Goal: Transaction & Acquisition: Purchase product/service

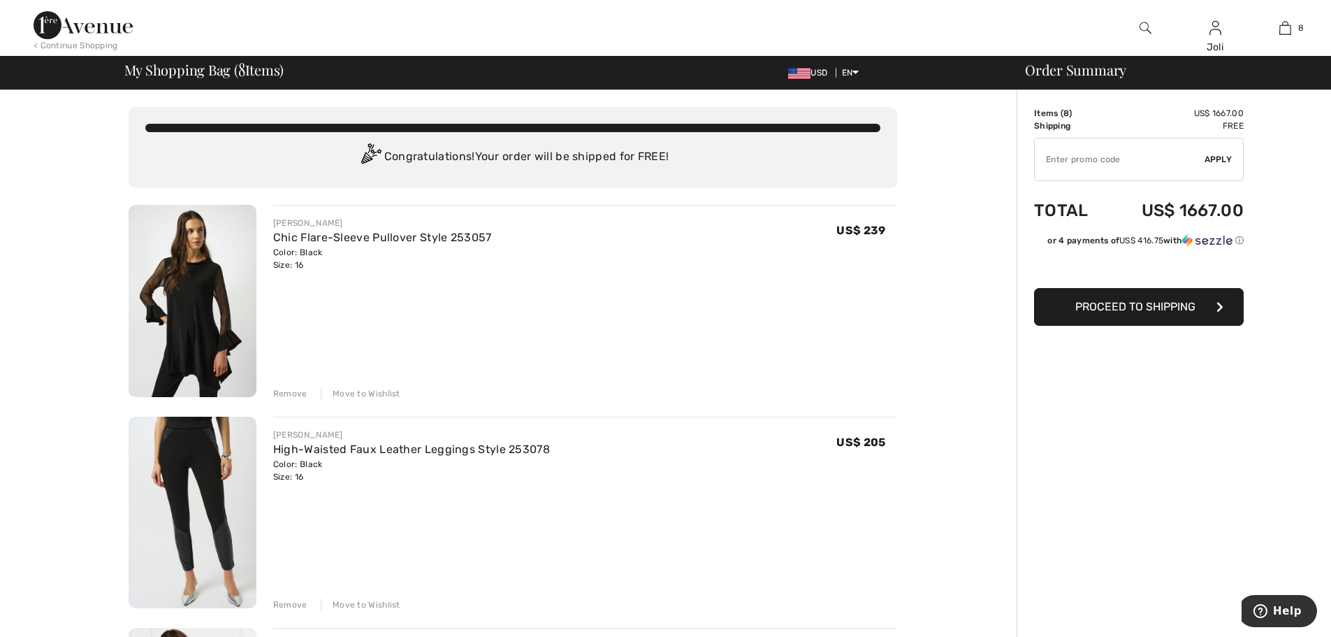
click at [277, 390] on div "Remove" at bounding box center [290, 393] width 34 height 13
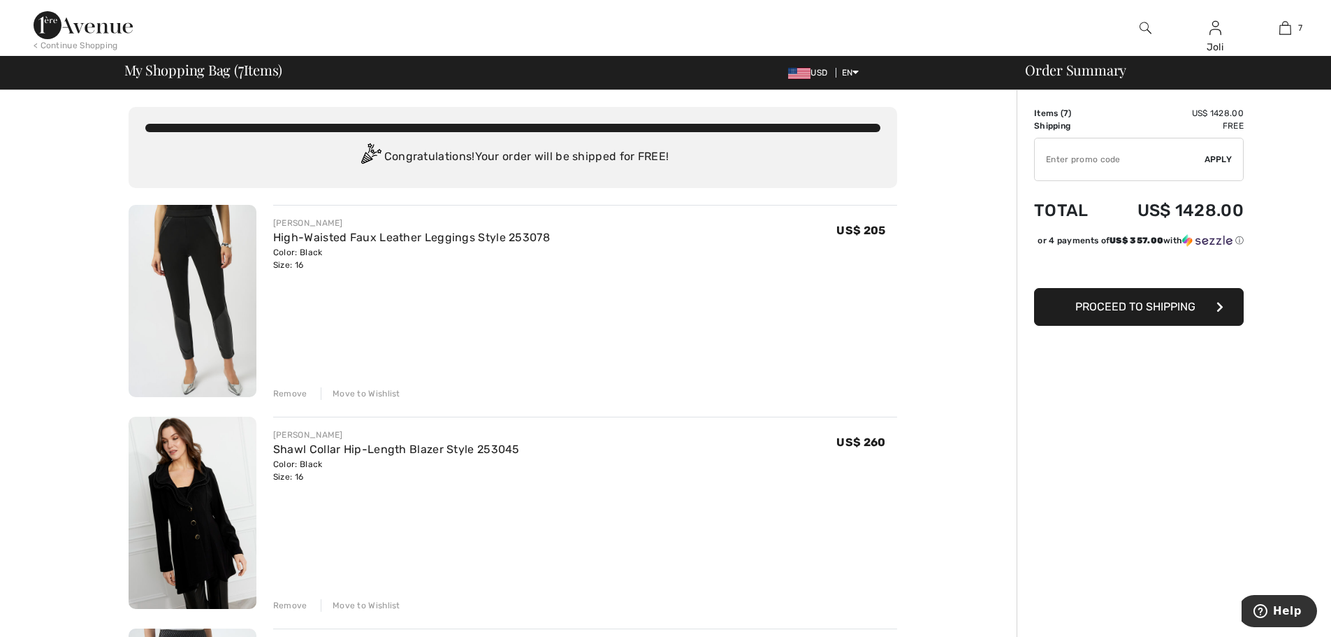
drag, startPoint x: 279, startPoint y: 393, endPoint x: 323, endPoint y: 350, distance: 61.8
click at [279, 393] on div "Remove" at bounding box center [290, 393] width 34 height 13
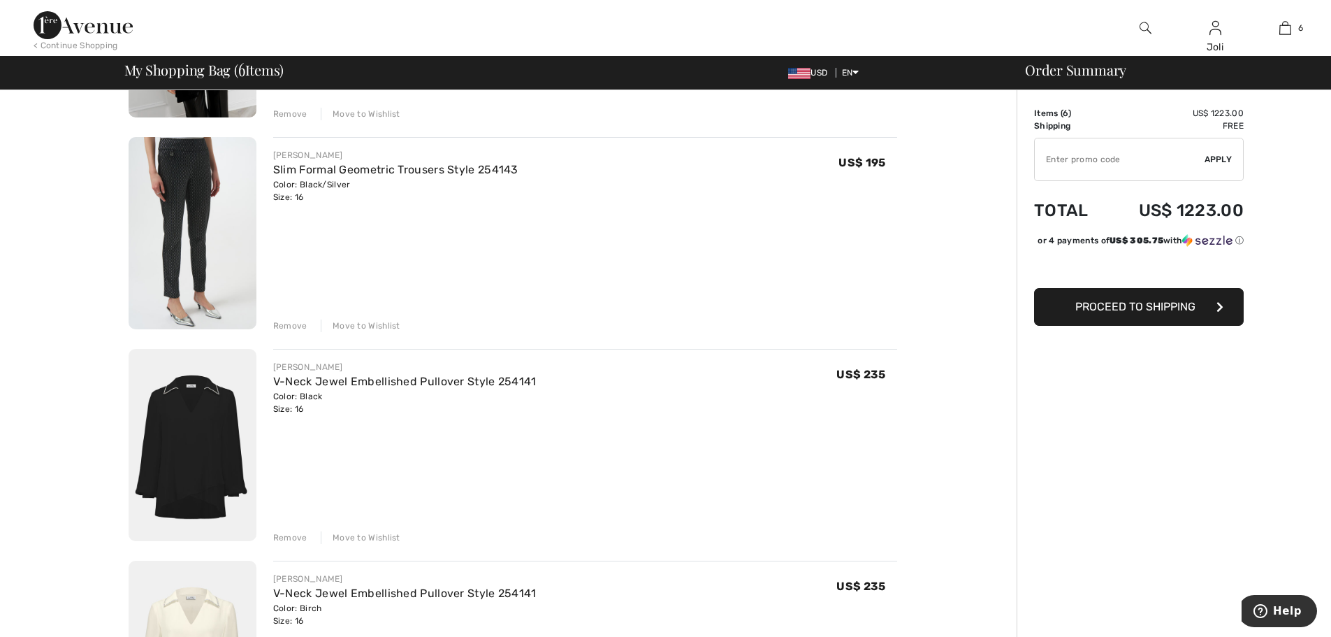
scroll to position [70, 0]
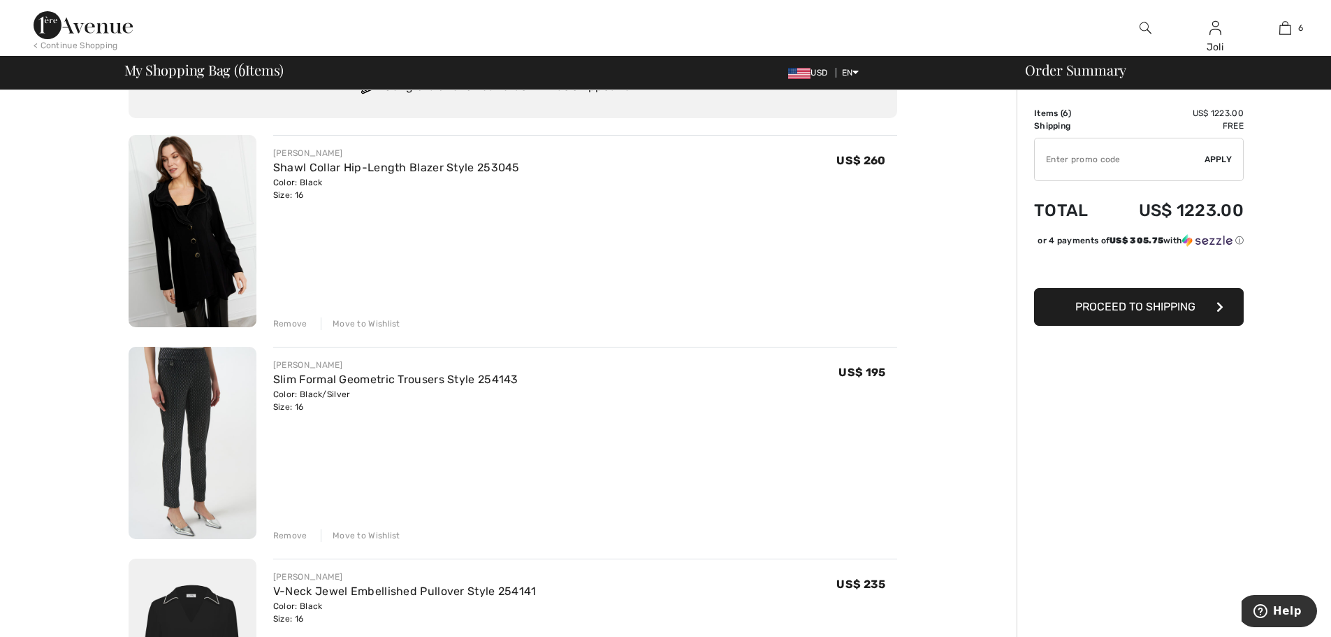
click at [367, 324] on div "Move to Wishlist" at bounding box center [361, 323] width 80 height 13
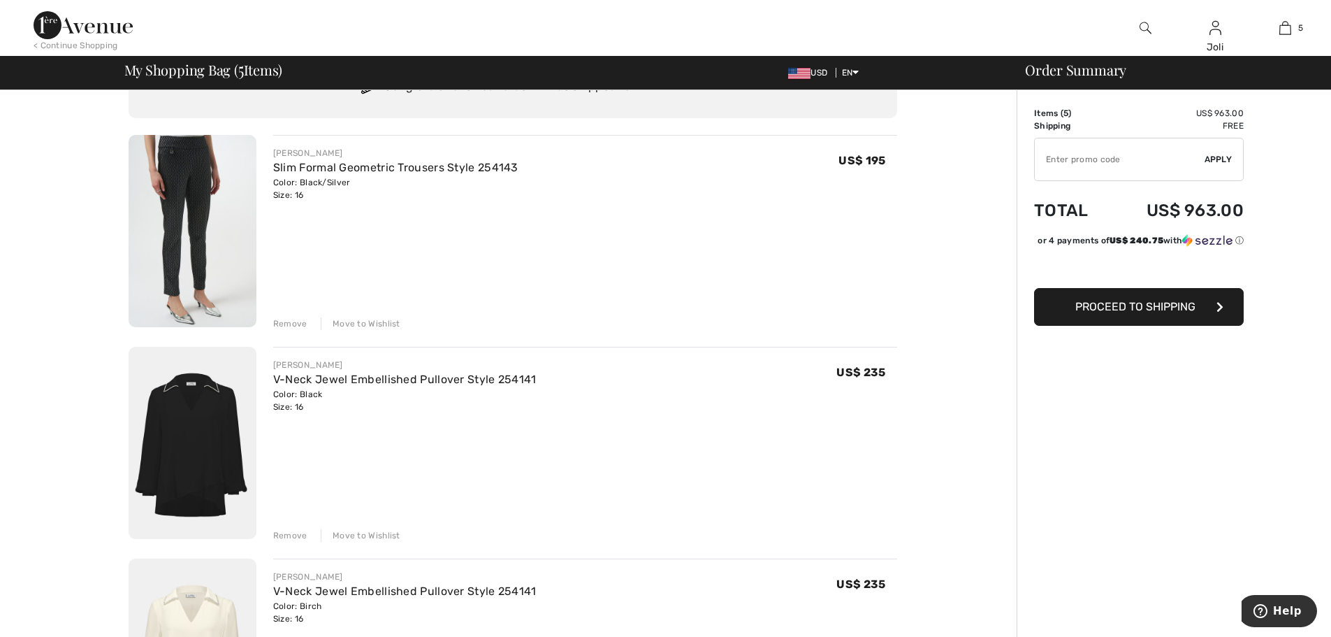
click at [364, 321] on div "Move to Wishlist" at bounding box center [361, 323] width 80 height 13
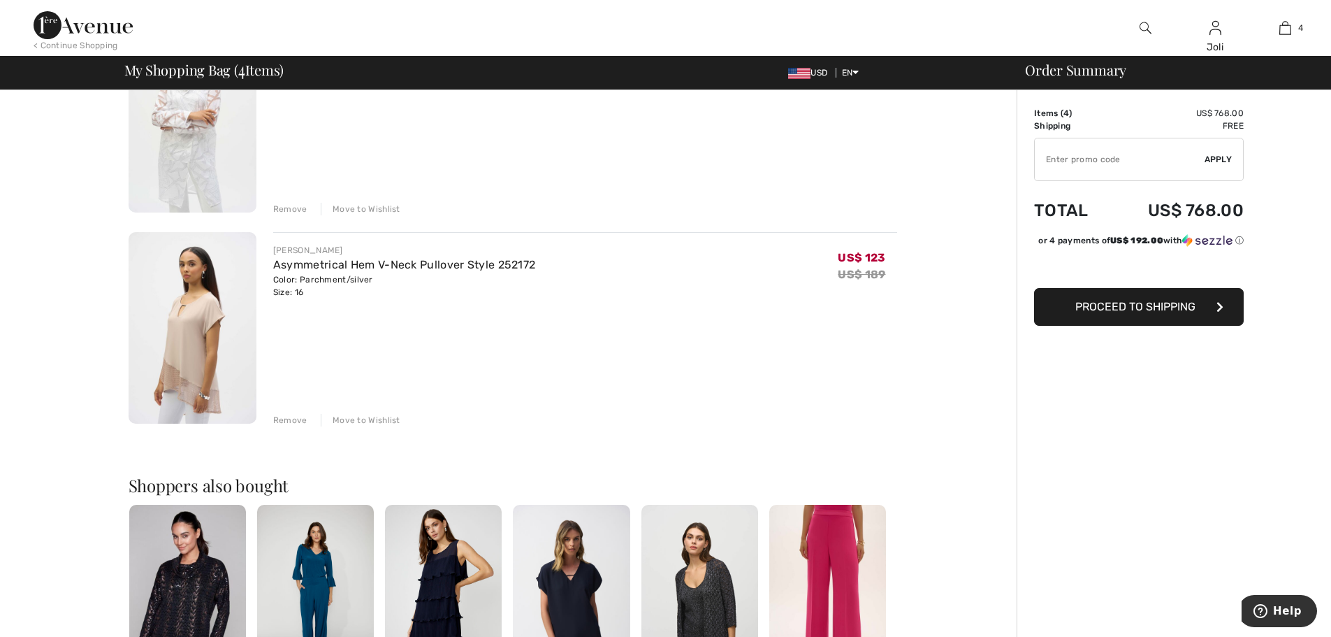
scroll to position [629, 0]
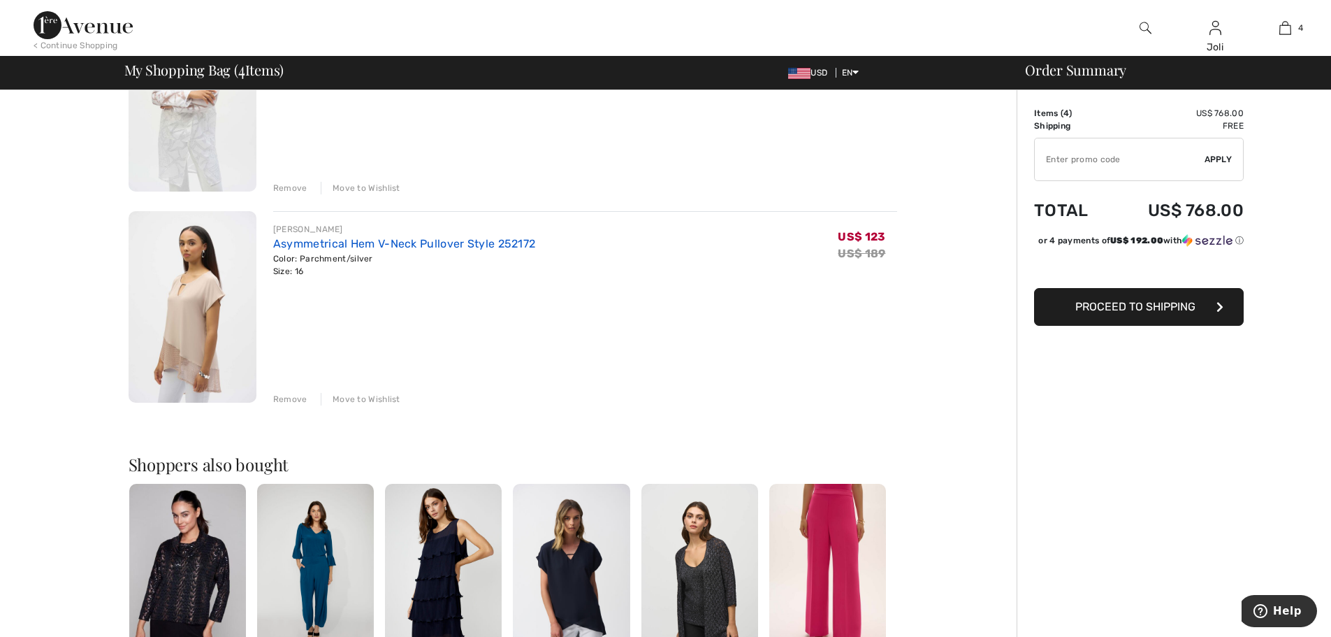
click at [298, 241] on link "Asymmetrical Hem V-Neck Pullover Style 252172" at bounding box center [404, 243] width 263 height 13
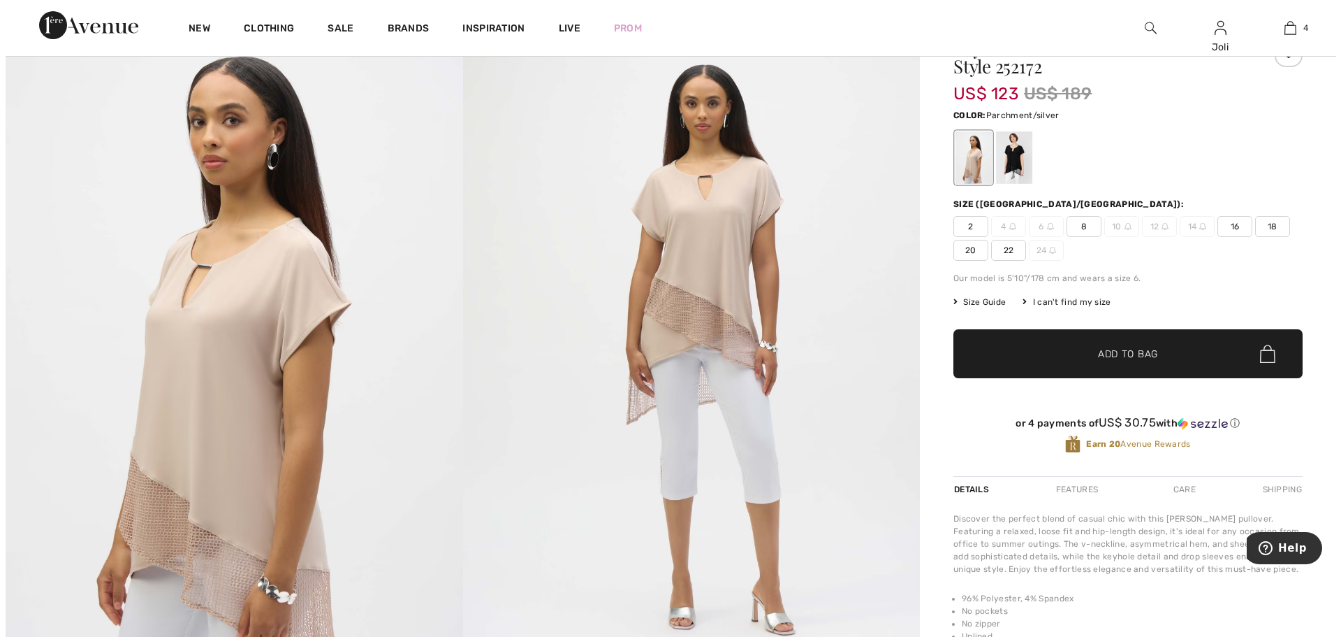
scroll to position [70, 0]
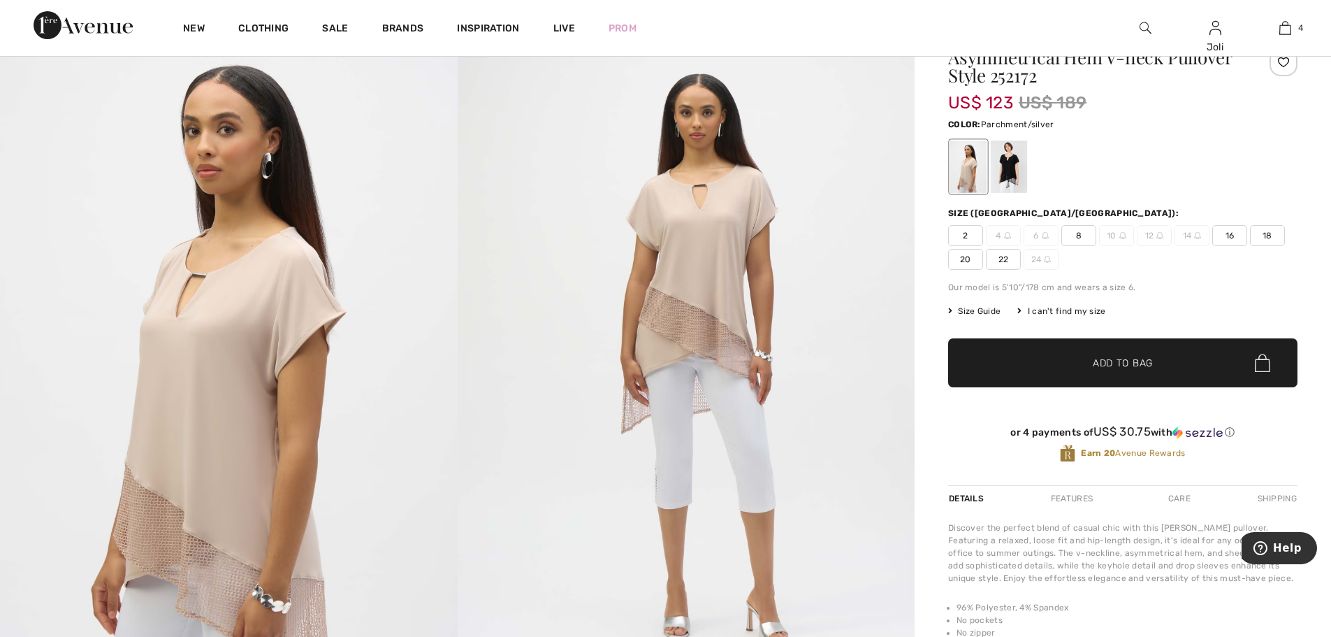
click at [195, 361] on img at bounding box center [229, 355] width 458 height 685
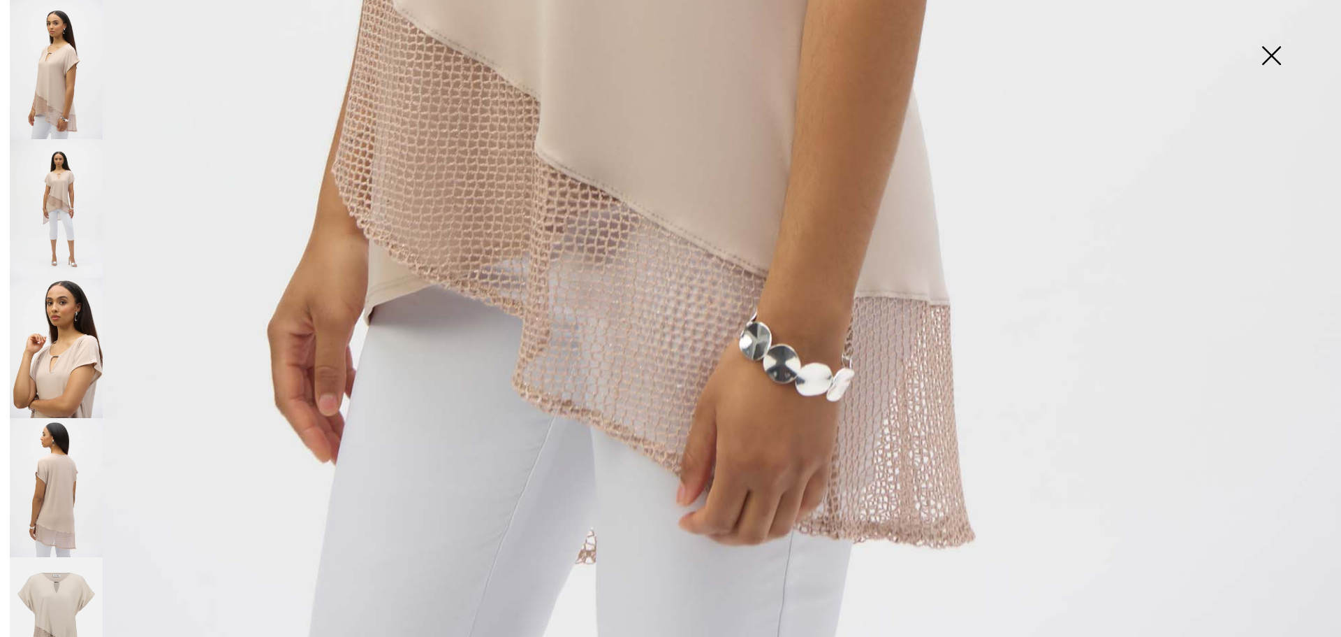
scroll to position [34, 0]
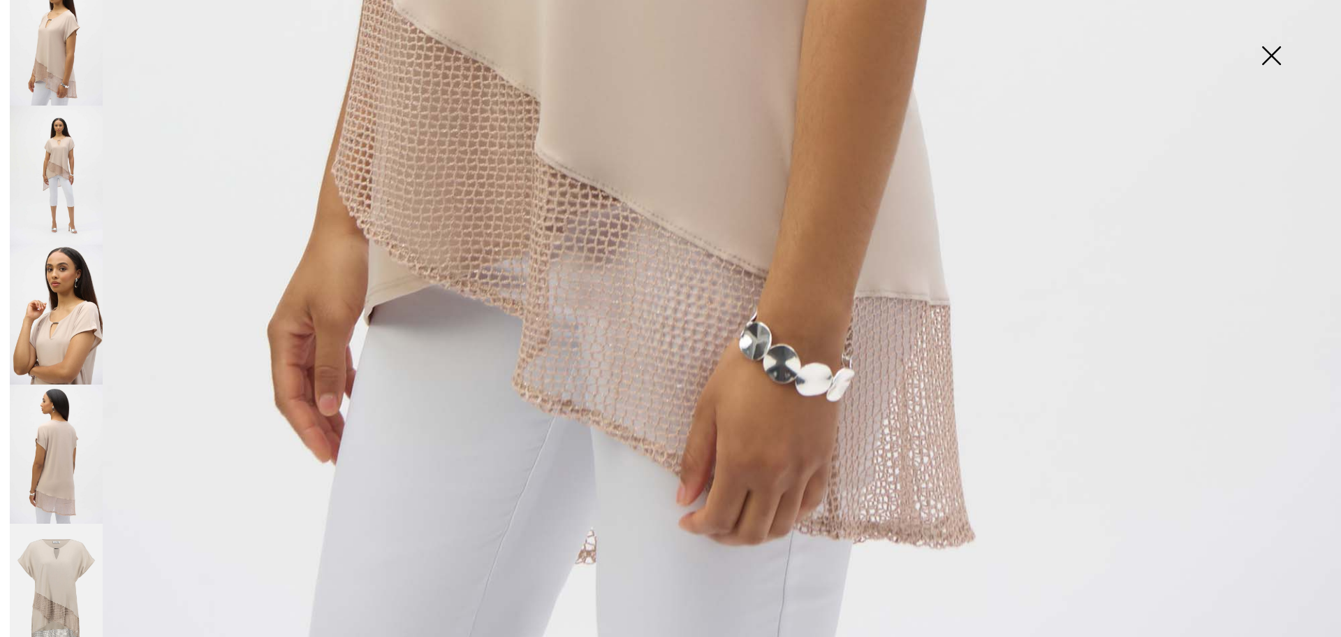
click at [41, 576] on img at bounding box center [56, 593] width 93 height 140
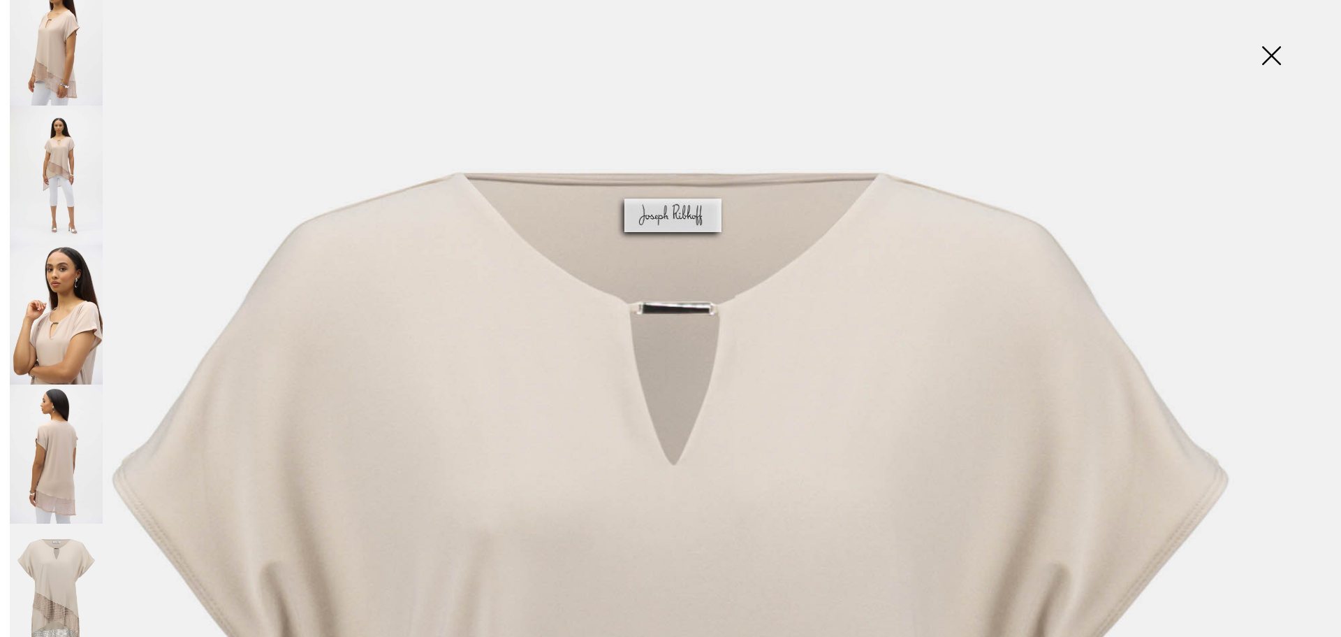
scroll to position [31, 0]
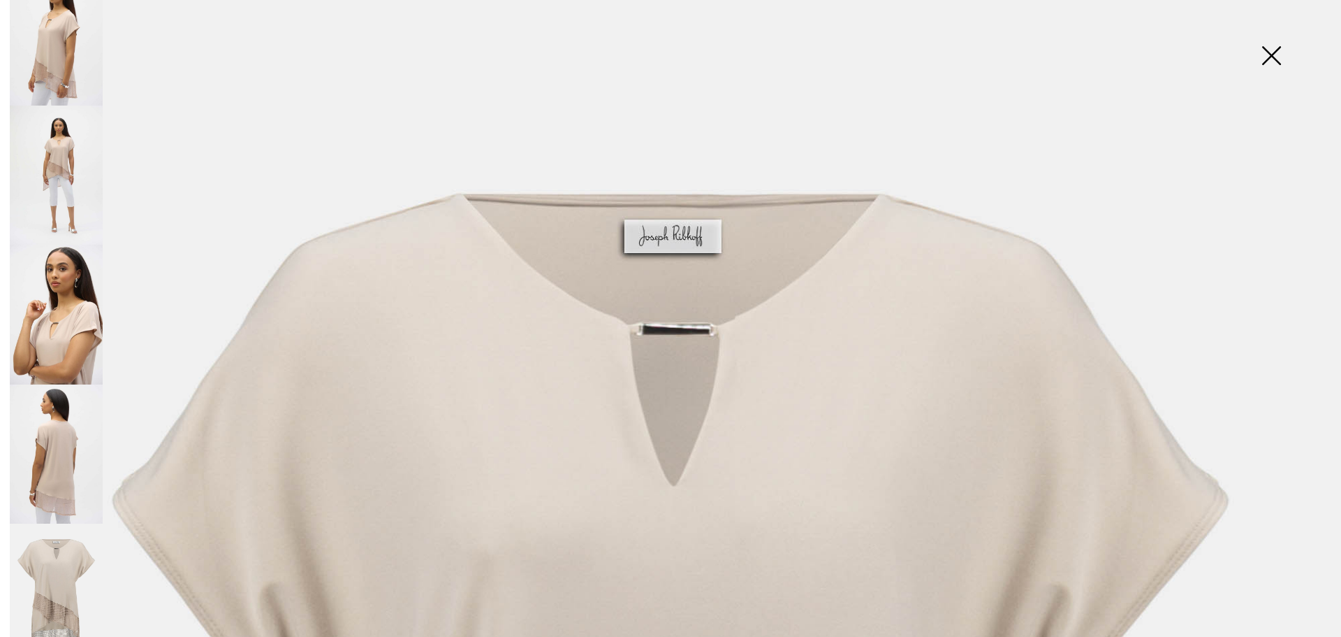
click at [59, 150] on img at bounding box center [56, 175] width 93 height 139
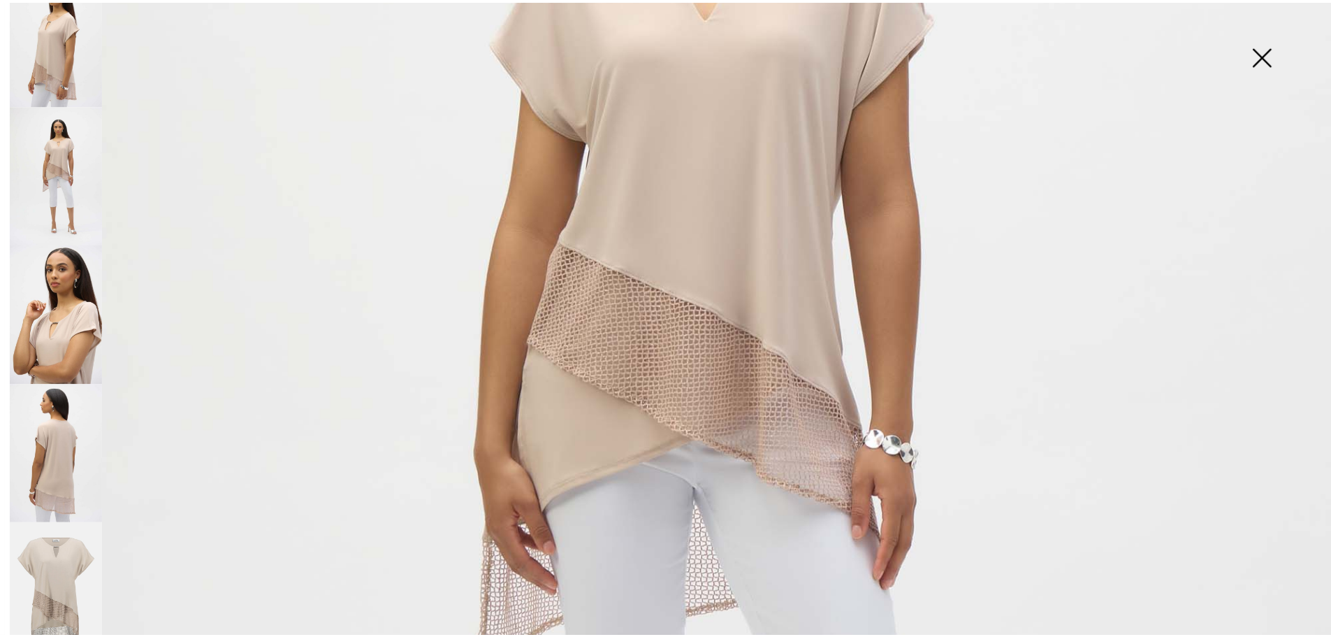
scroll to position [590, 0]
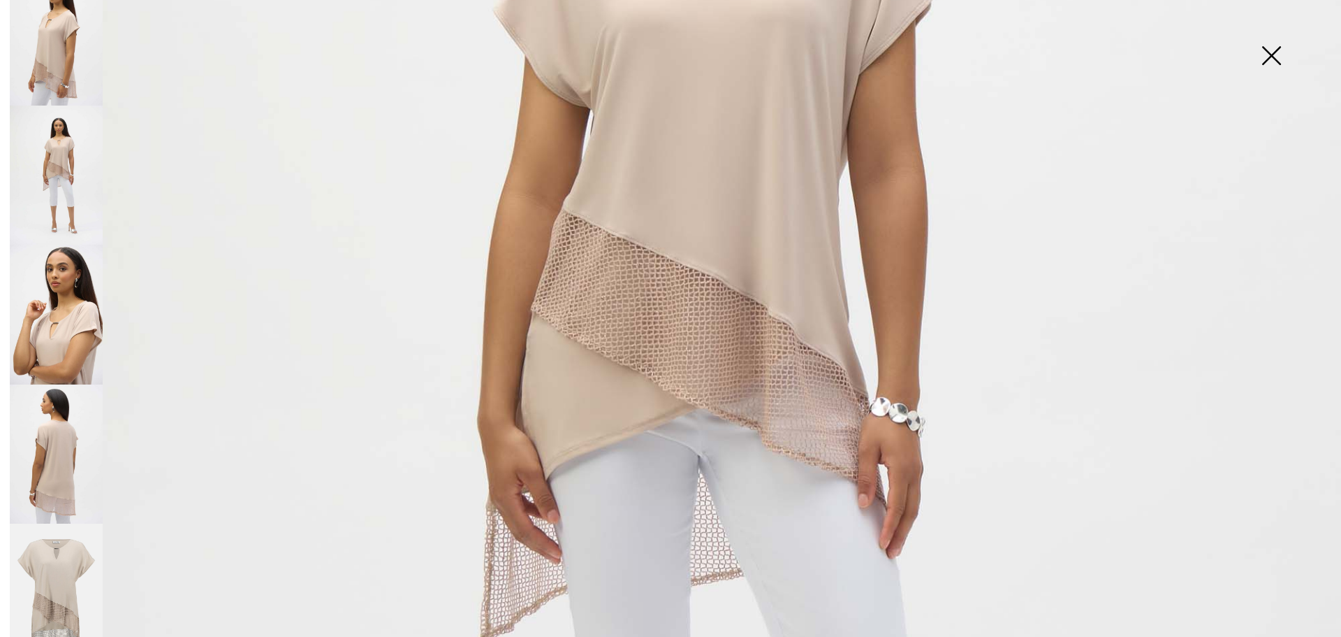
click at [1273, 53] on img at bounding box center [1272, 57] width 70 height 72
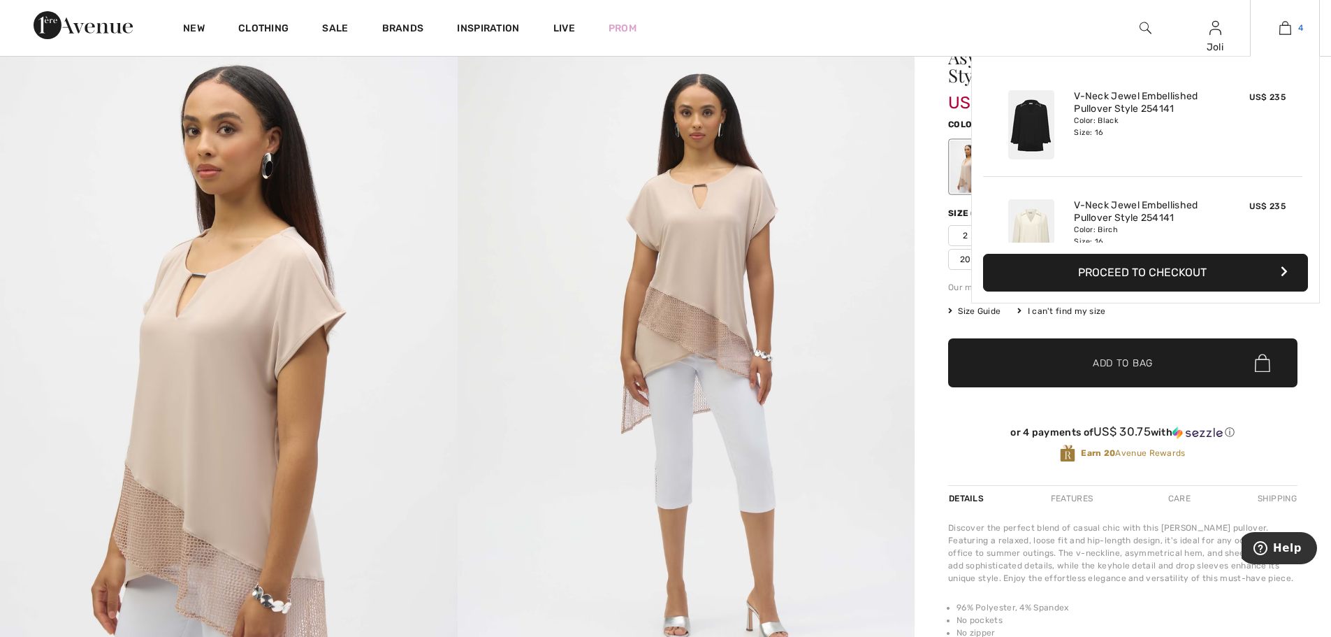
click at [1284, 28] on img at bounding box center [1285, 28] width 12 height 17
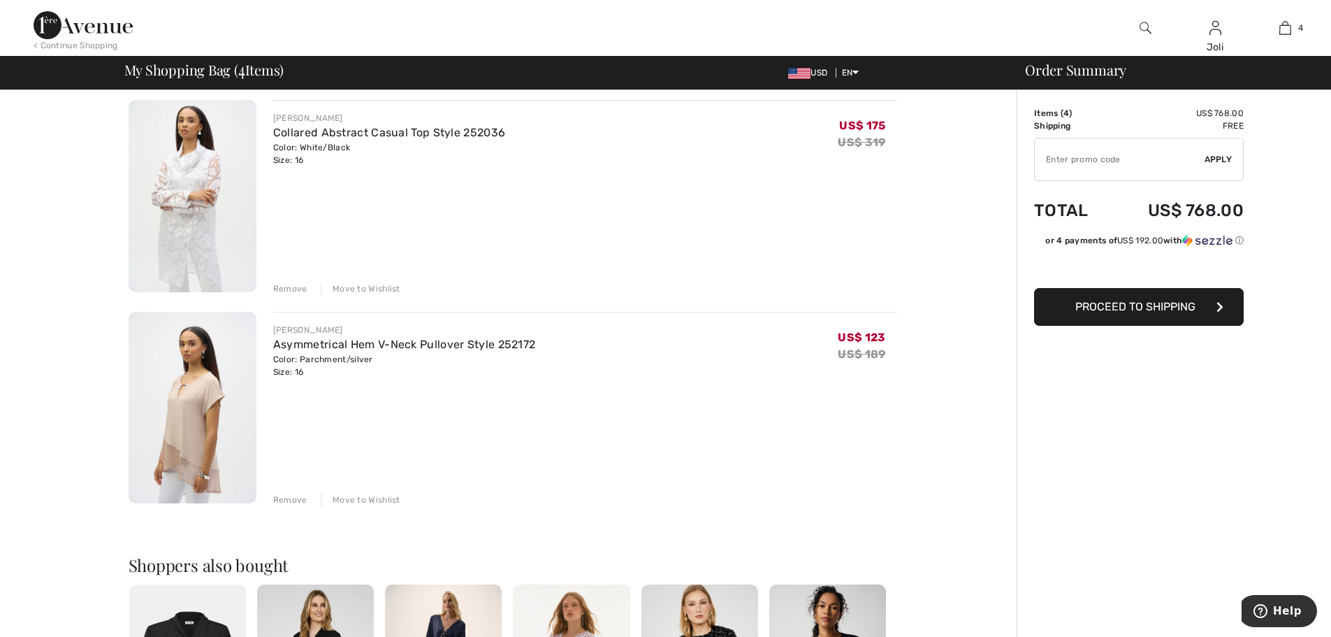
scroll to position [559, 0]
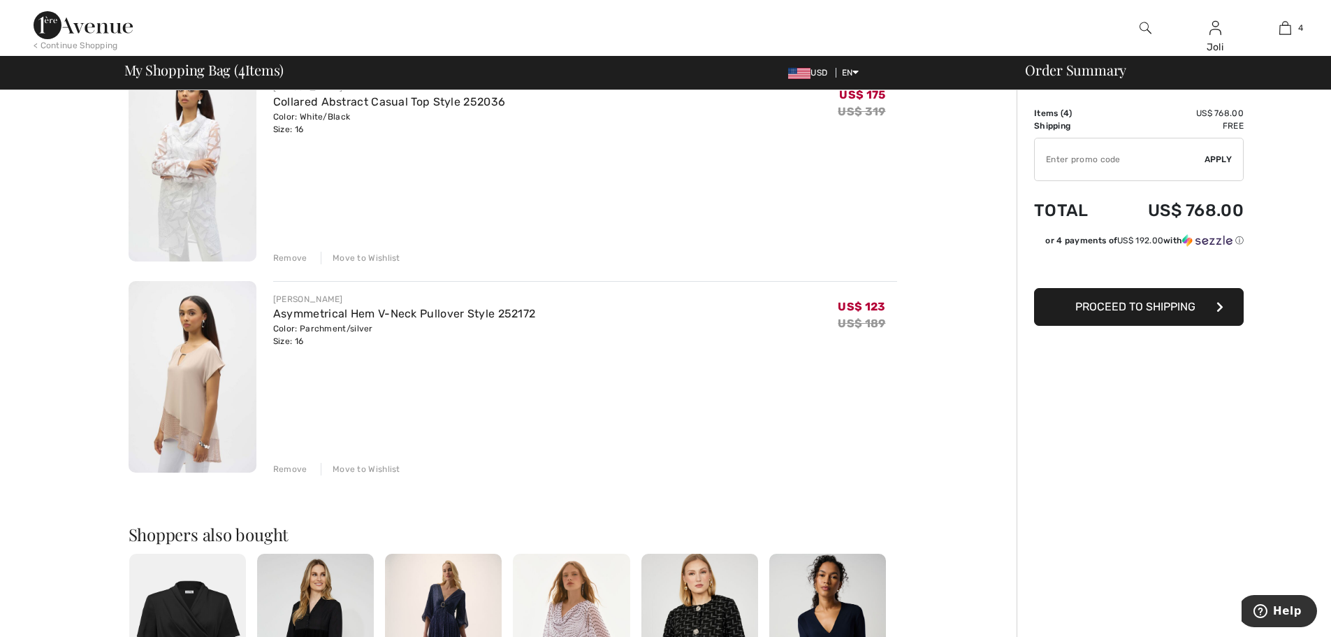
click at [355, 465] on div "Move to Wishlist" at bounding box center [361, 469] width 80 height 13
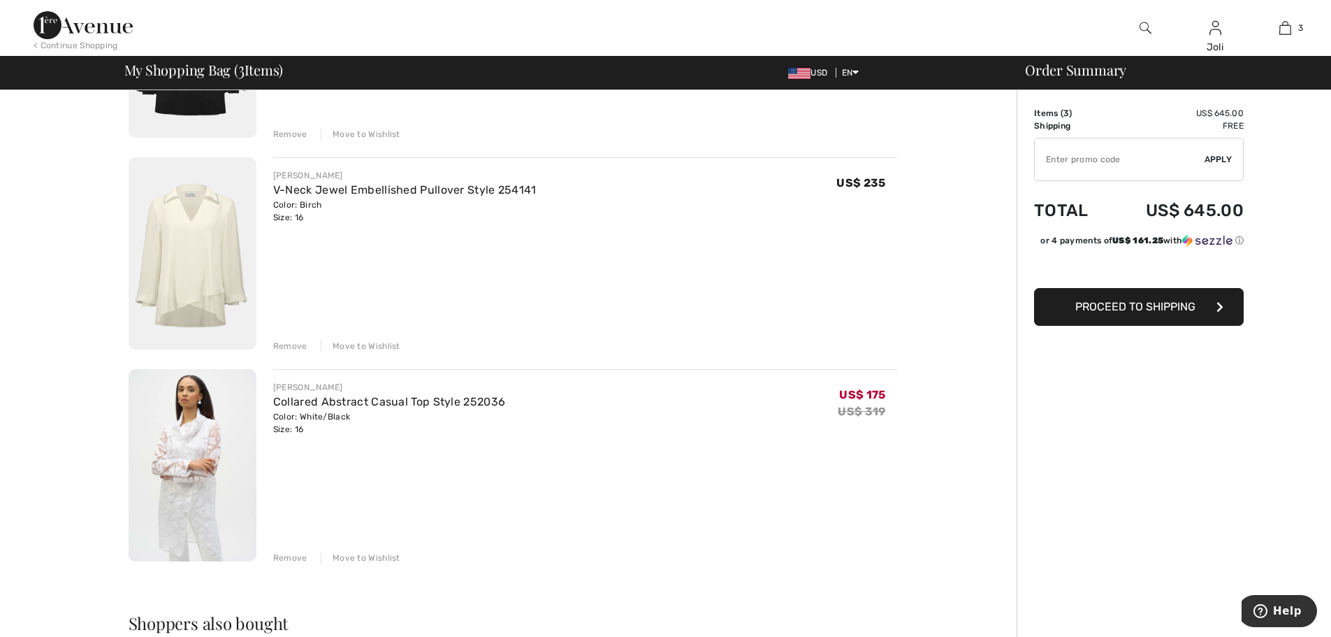
scroll to position [140, 0]
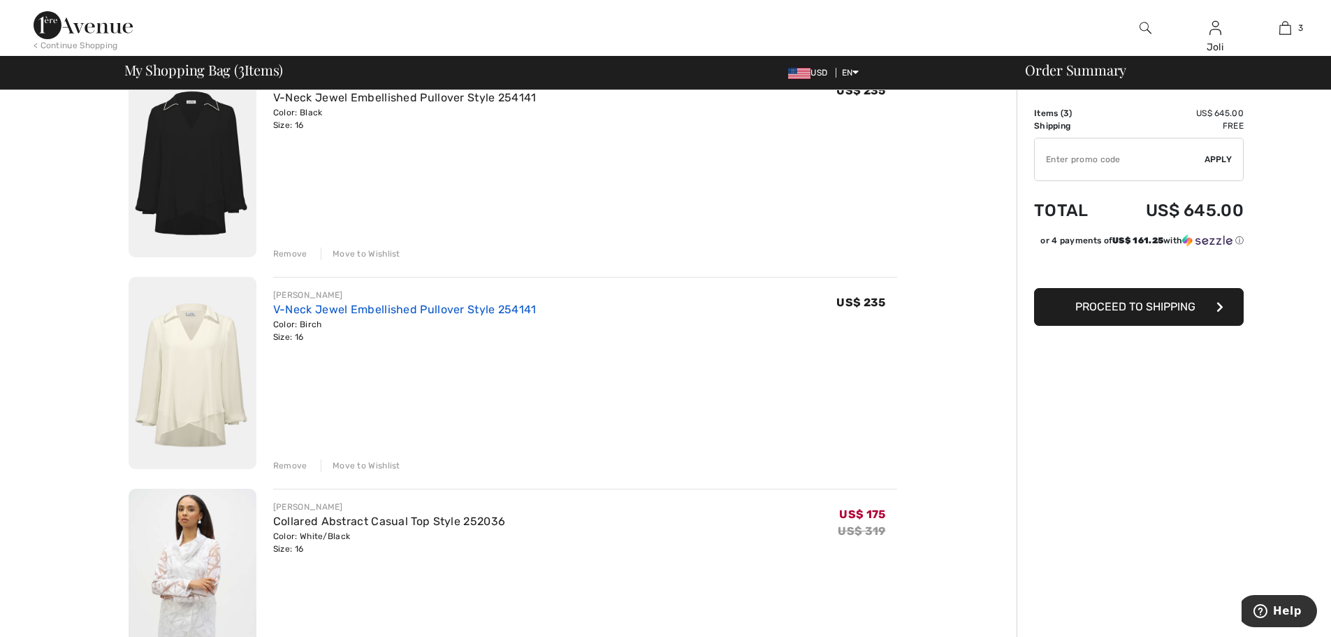
click at [351, 312] on link "V-Neck Jewel Embellished Pullover Style 254141" at bounding box center [404, 309] width 263 height 13
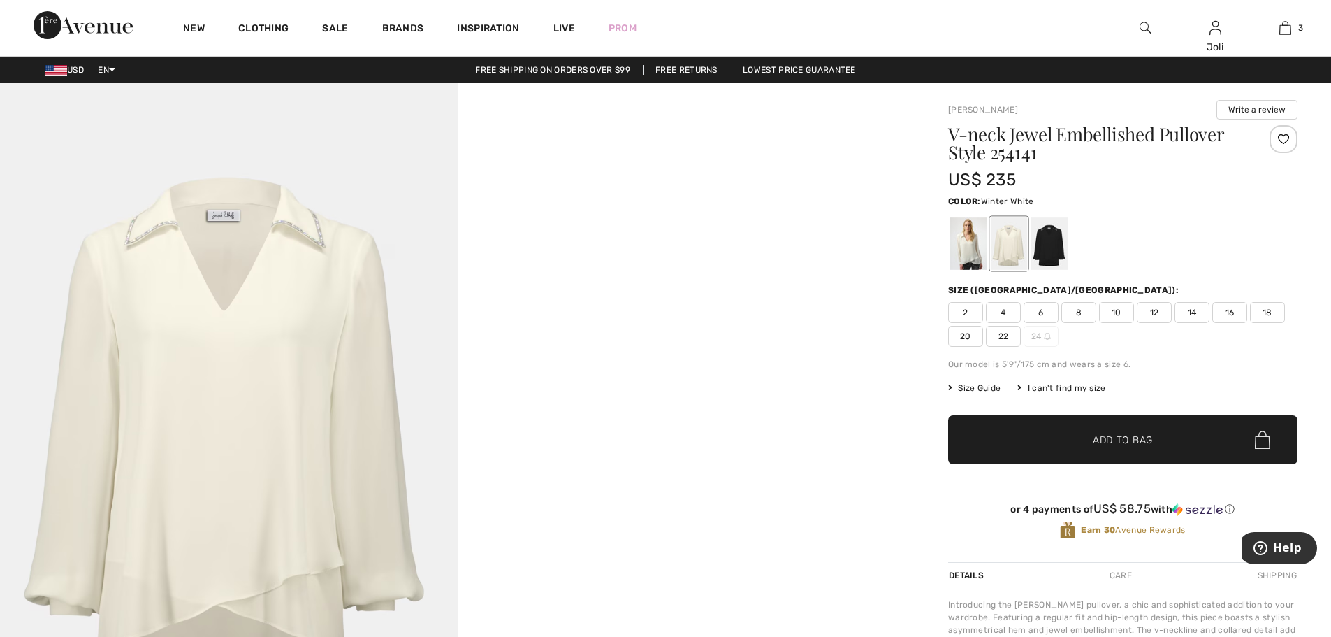
click at [966, 254] on div at bounding box center [968, 243] width 36 height 52
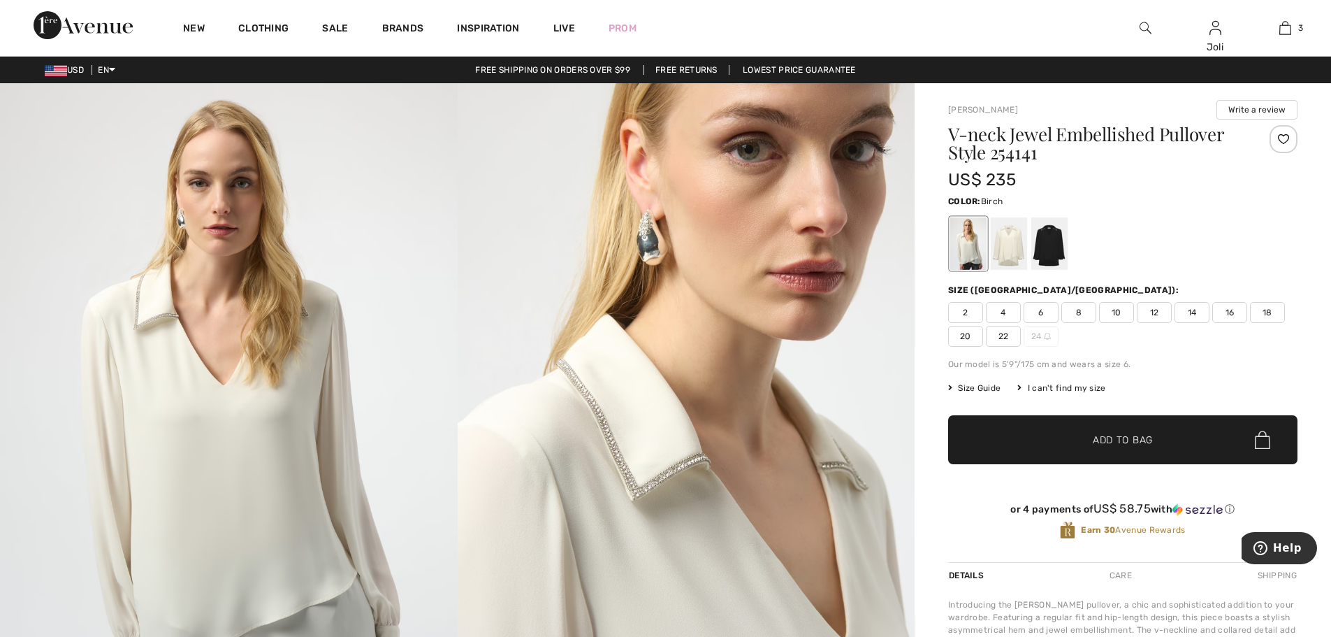
click at [1011, 242] on div at bounding box center [1009, 243] width 36 height 52
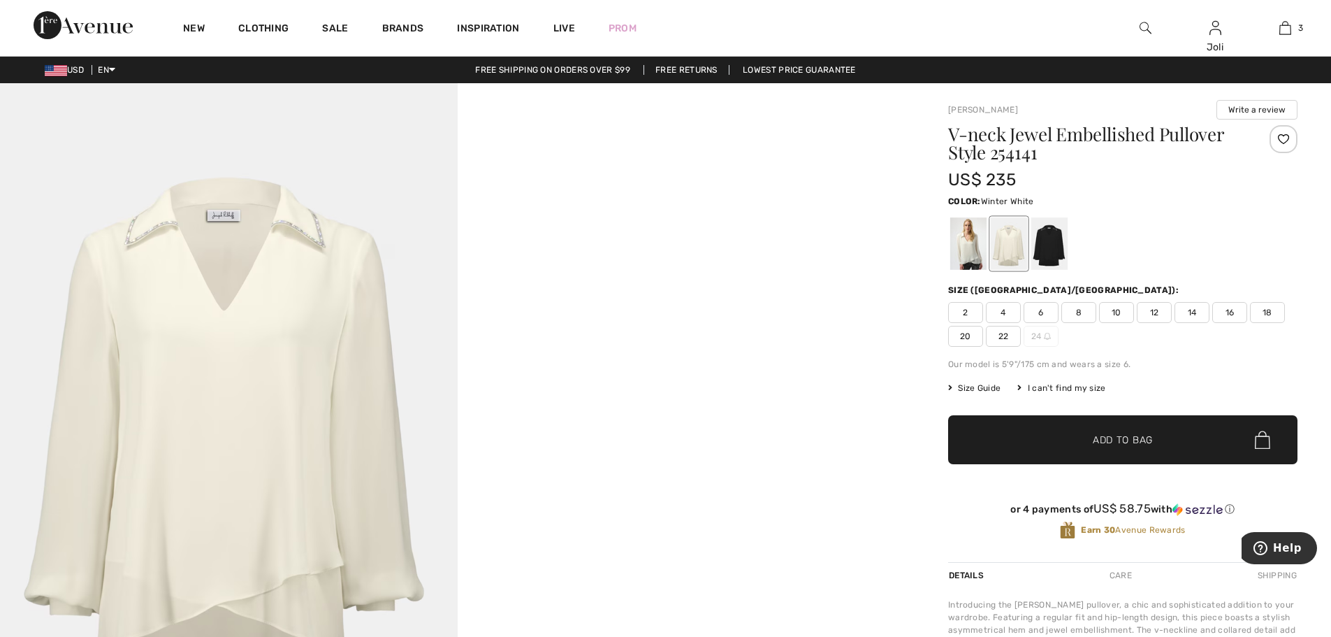
click at [971, 247] on div at bounding box center [968, 243] width 36 height 52
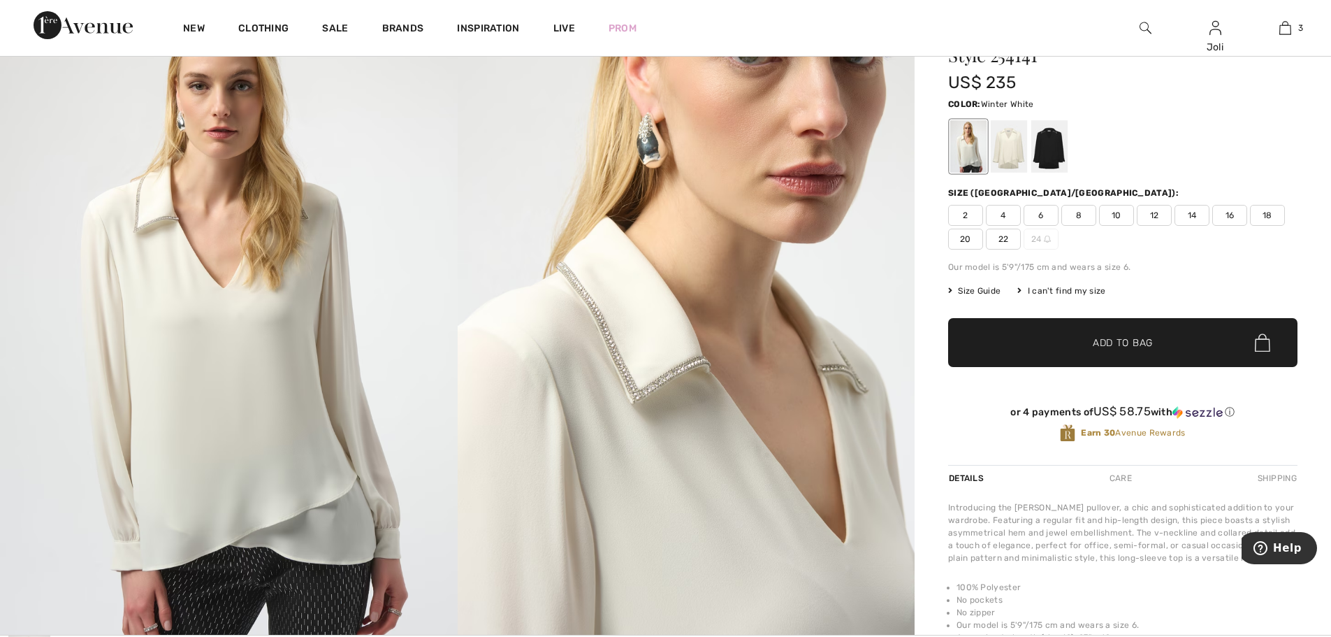
scroll to position [70, 0]
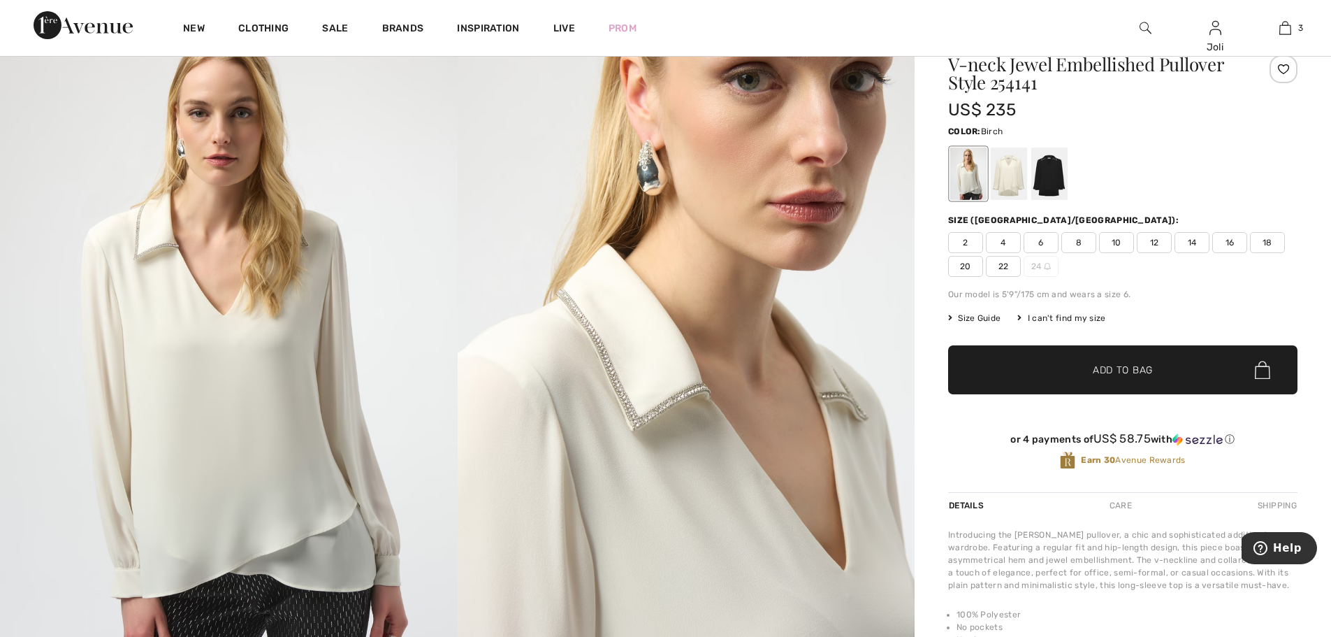
click at [1017, 188] on div at bounding box center [1009, 173] width 36 height 52
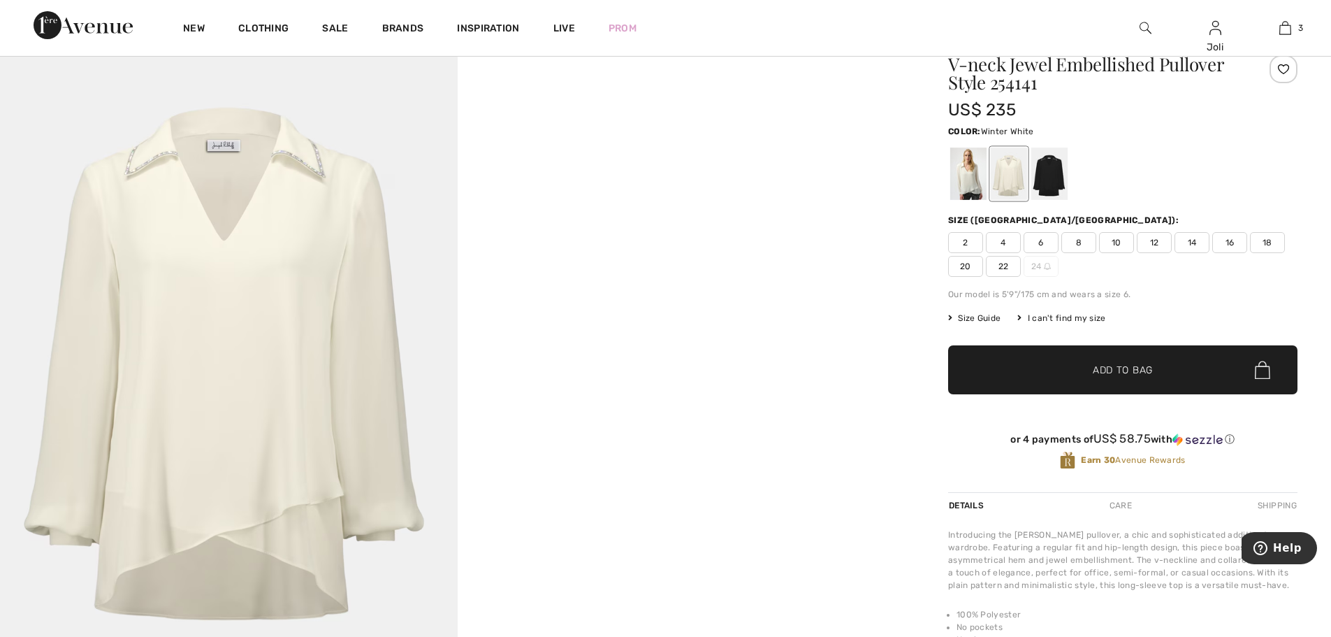
click at [973, 184] on div at bounding box center [968, 173] width 36 height 52
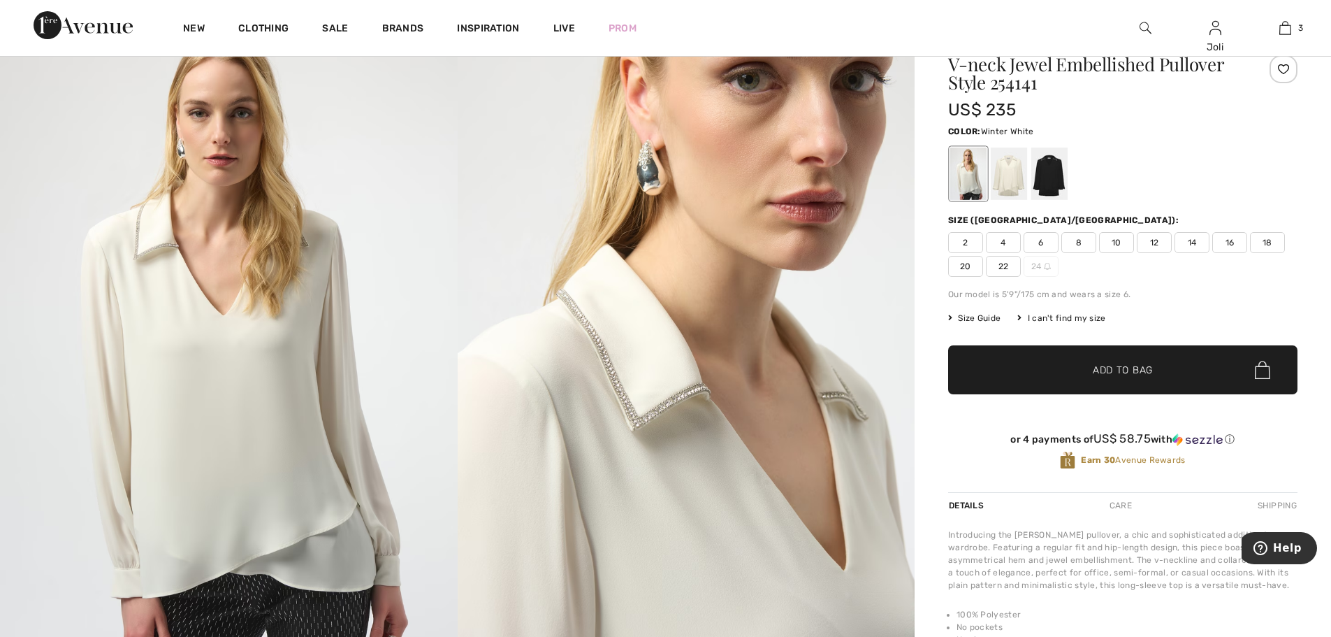
click at [1228, 245] on span "16" at bounding box center [1229, 242] width 35 height 21
drag, startPoint x: 1157, startPoint y: 377, endPoint x: 1151, endPoint y: 315, distance: 62.4
click at [1156, 371] on span "✔ Added to Bag Add to Bag" at bounding box center [1122, 369] width 349 height 49
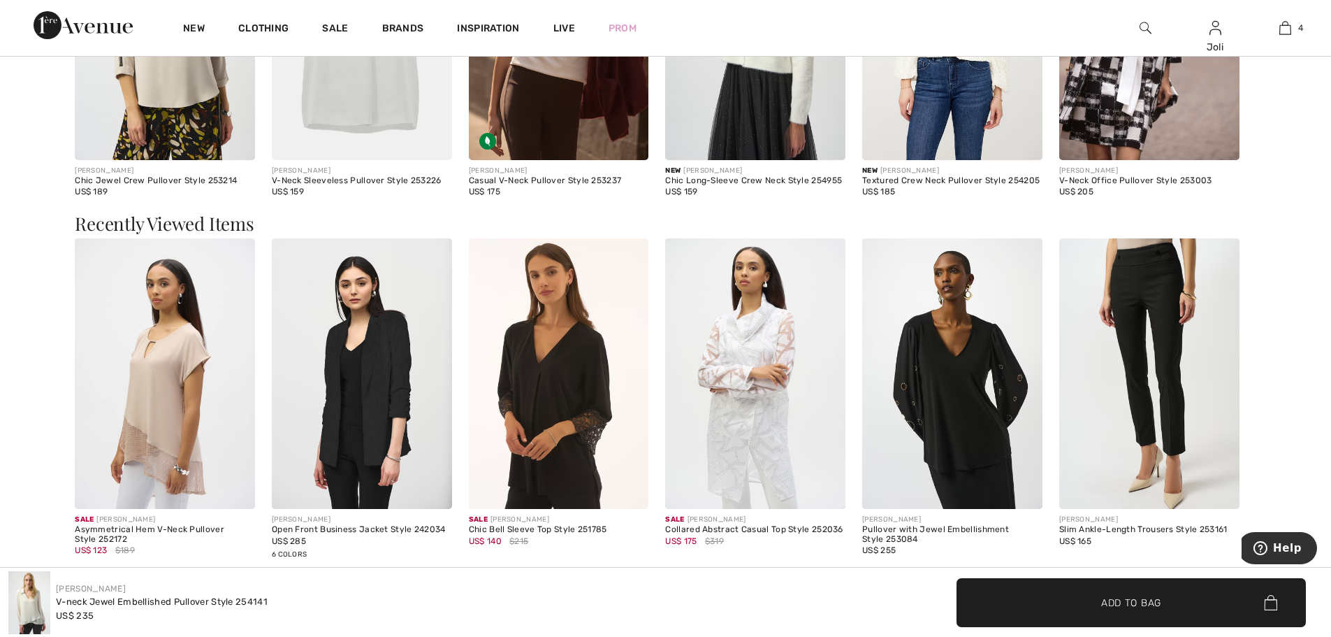
scroll to position [2376, 0]
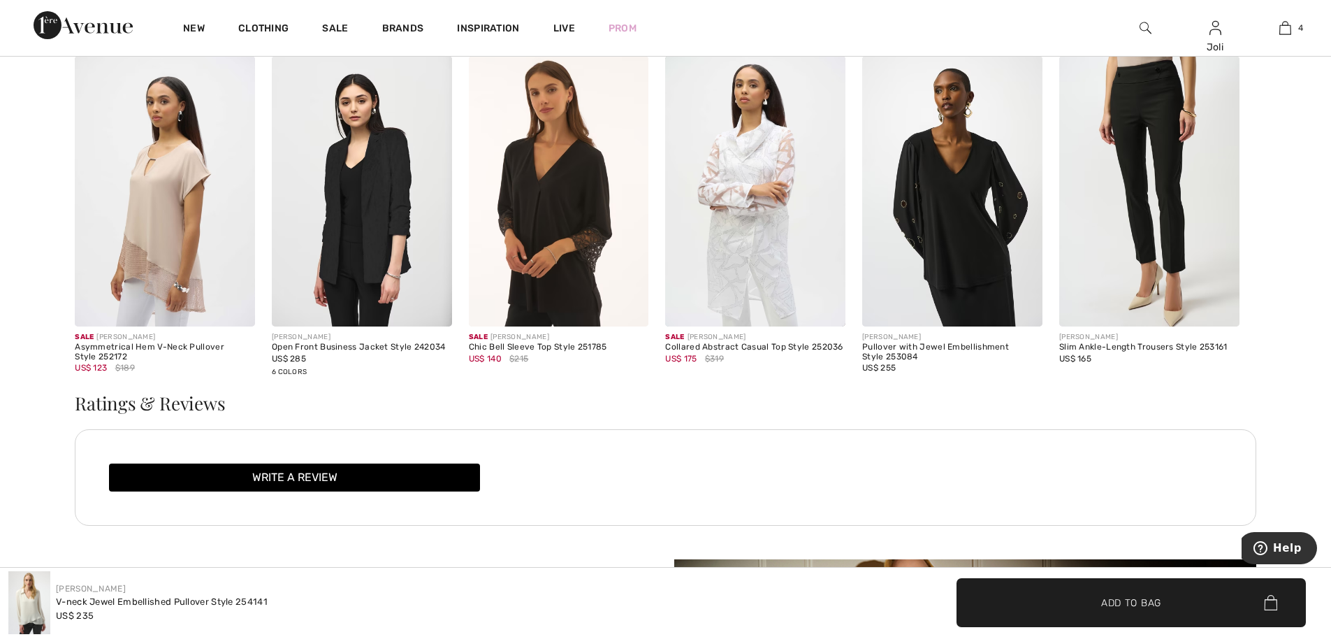
click at [748, 240] on img at bounding box center [755, 191] width 180 height 270
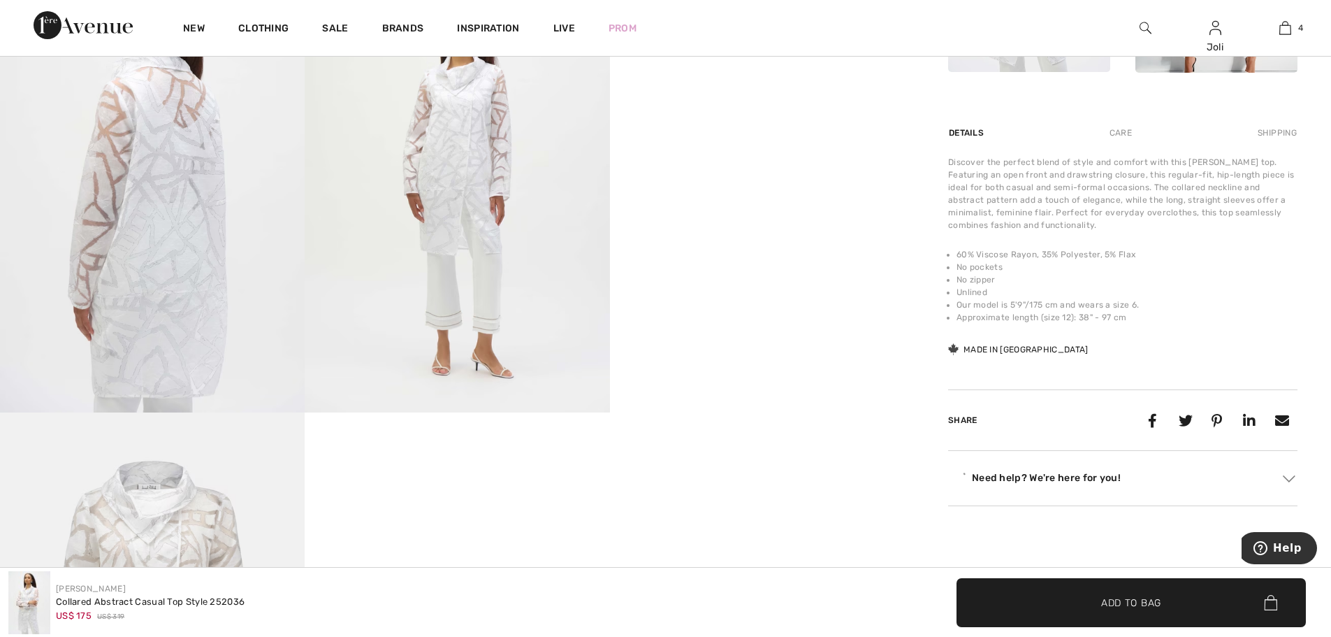
scroll to position [838, 0]
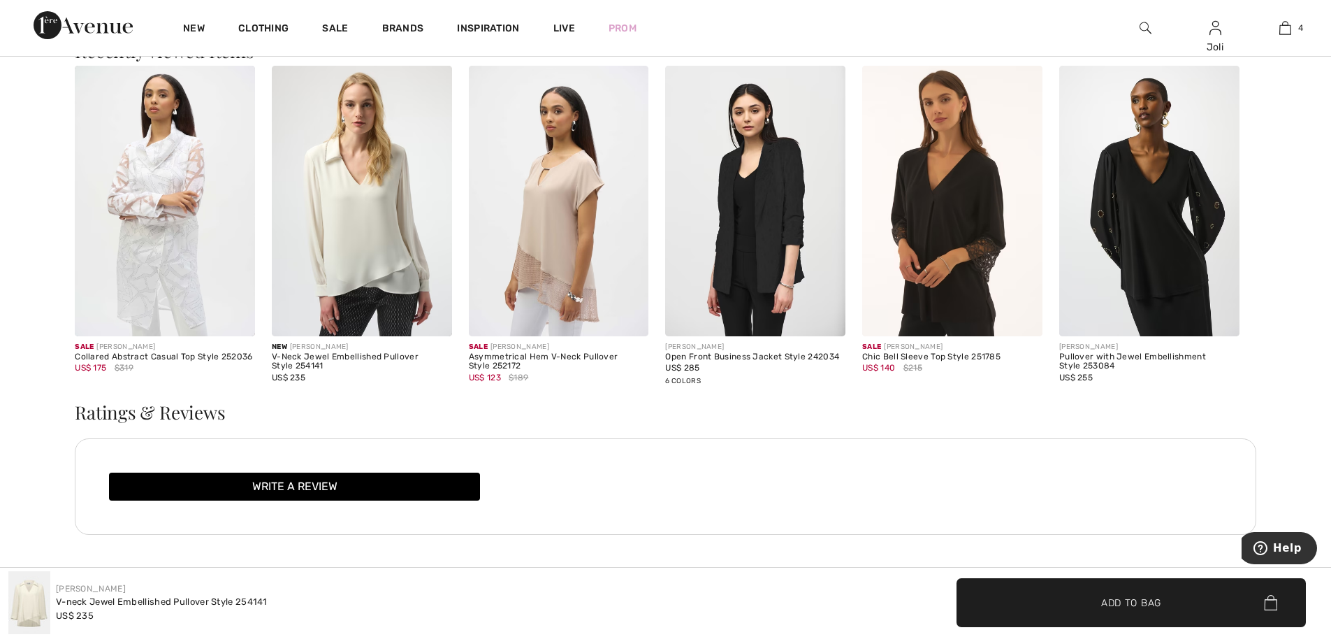
click at [582, 212] on img at bounding box center [559, 201] width 180 height 270
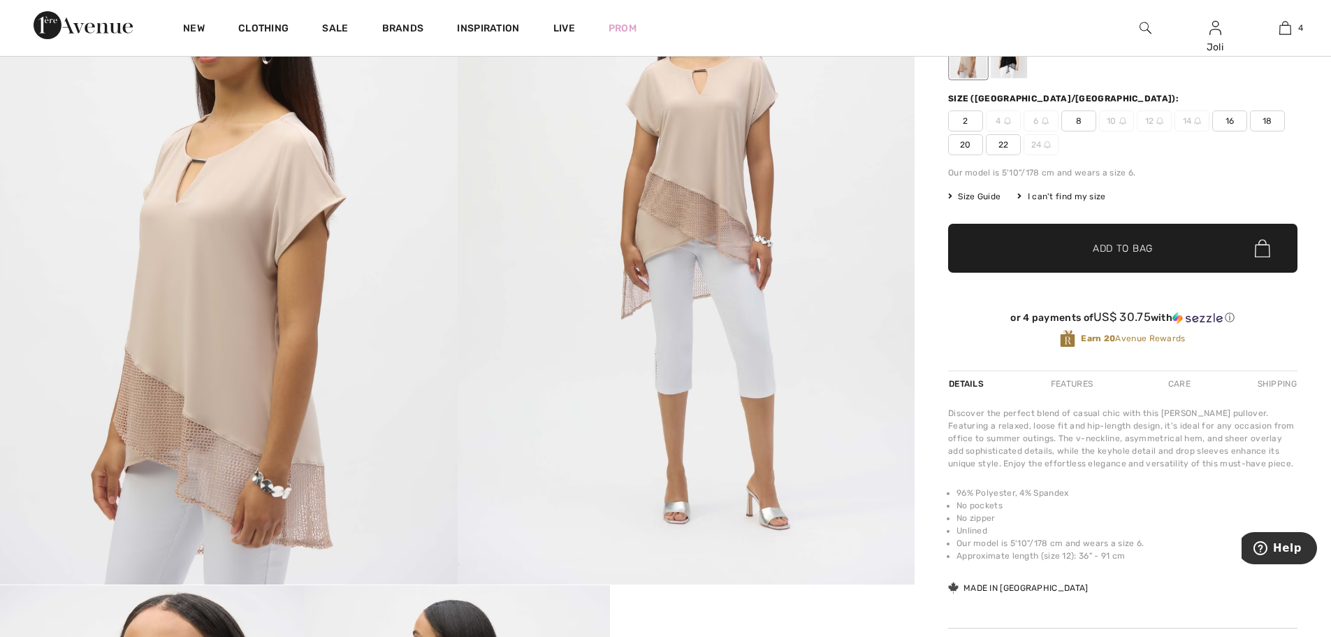
scroll to position [140, 0]
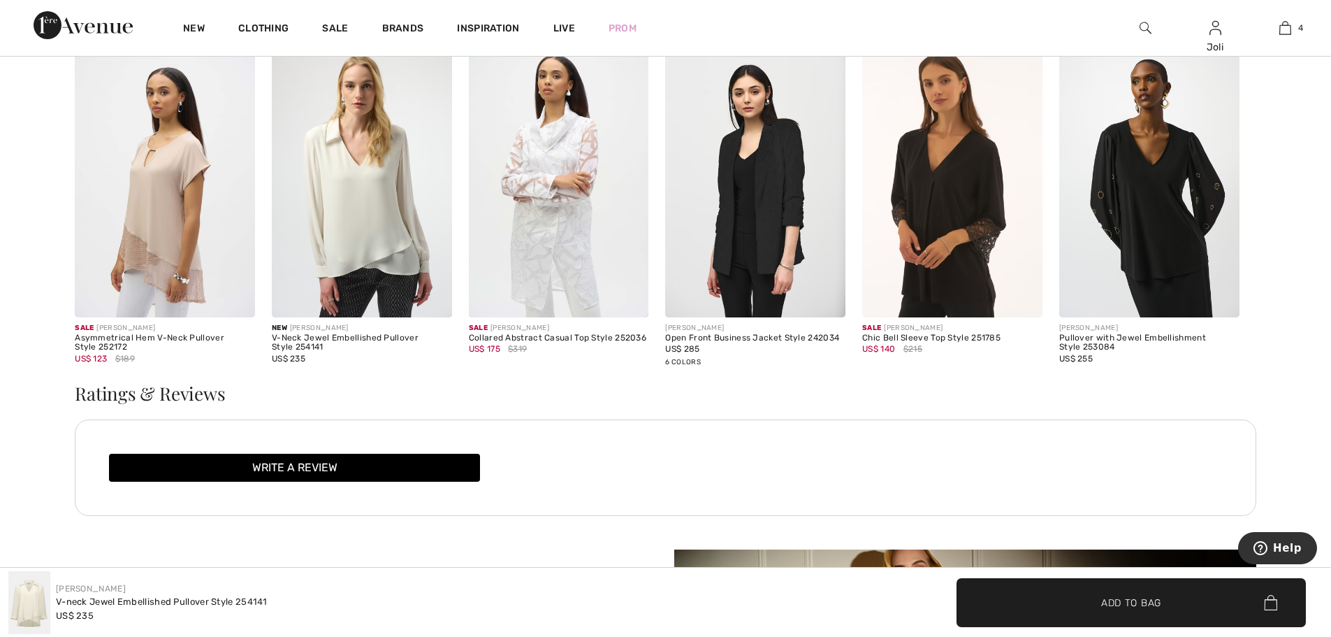
scroll to position [1598, 0]
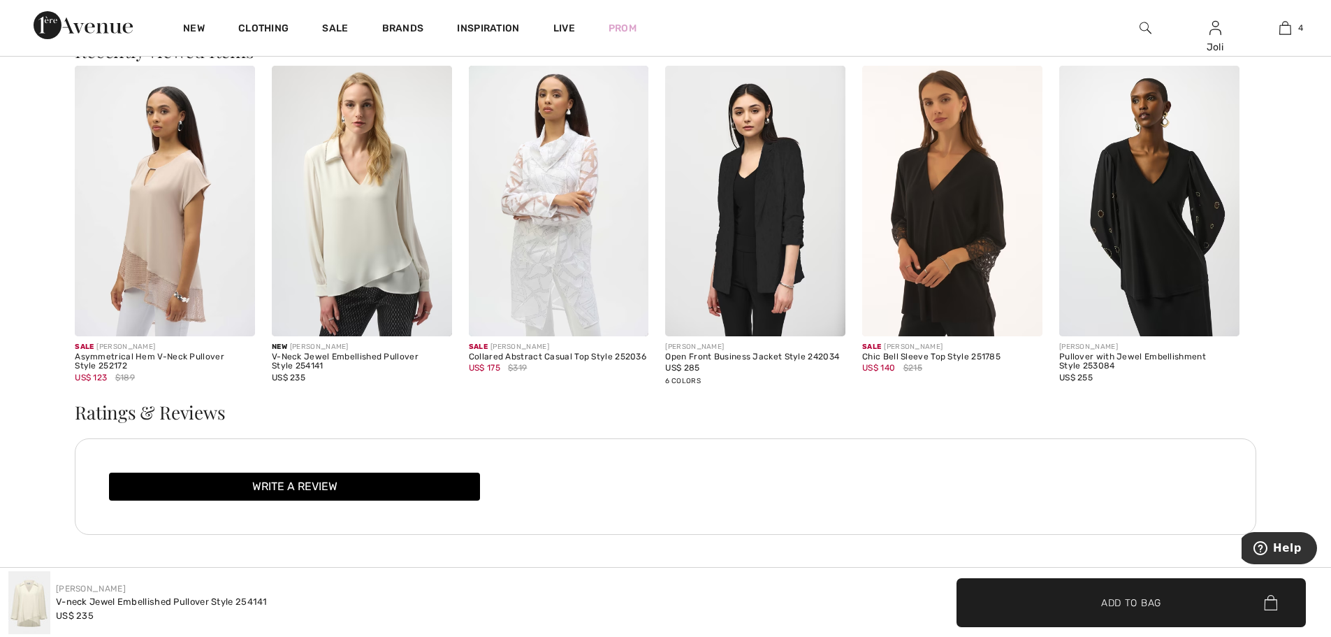
click at [395, 221] on img at bounding box center [362, 201] width 180 height 270
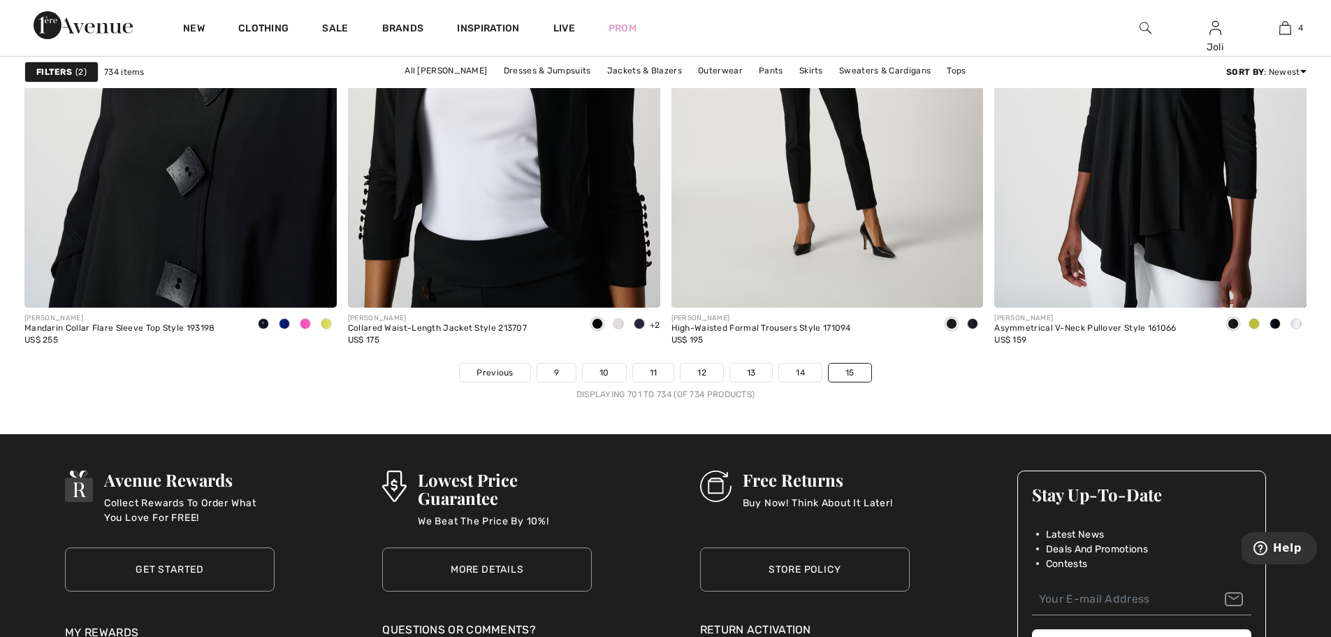
scroll to position [5729, 0]
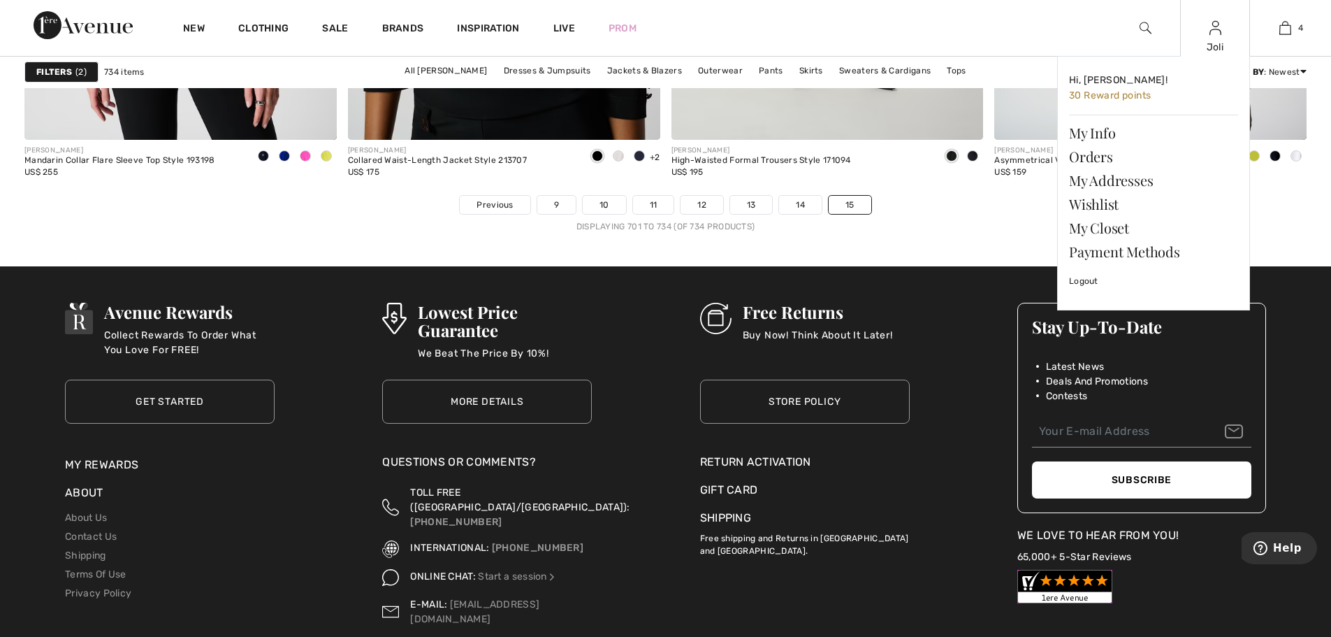
click at [1209, 37] on div "Joli Hi, [PERSON_NAME]! 30 Reward points My Info Orders My Addresses Wishlist M…" at bounding box center [1215, 28] width 70 height 56
click at [1106, 203] on link "Wishlist" at bounding box center [1153, 204] width 169 height 24
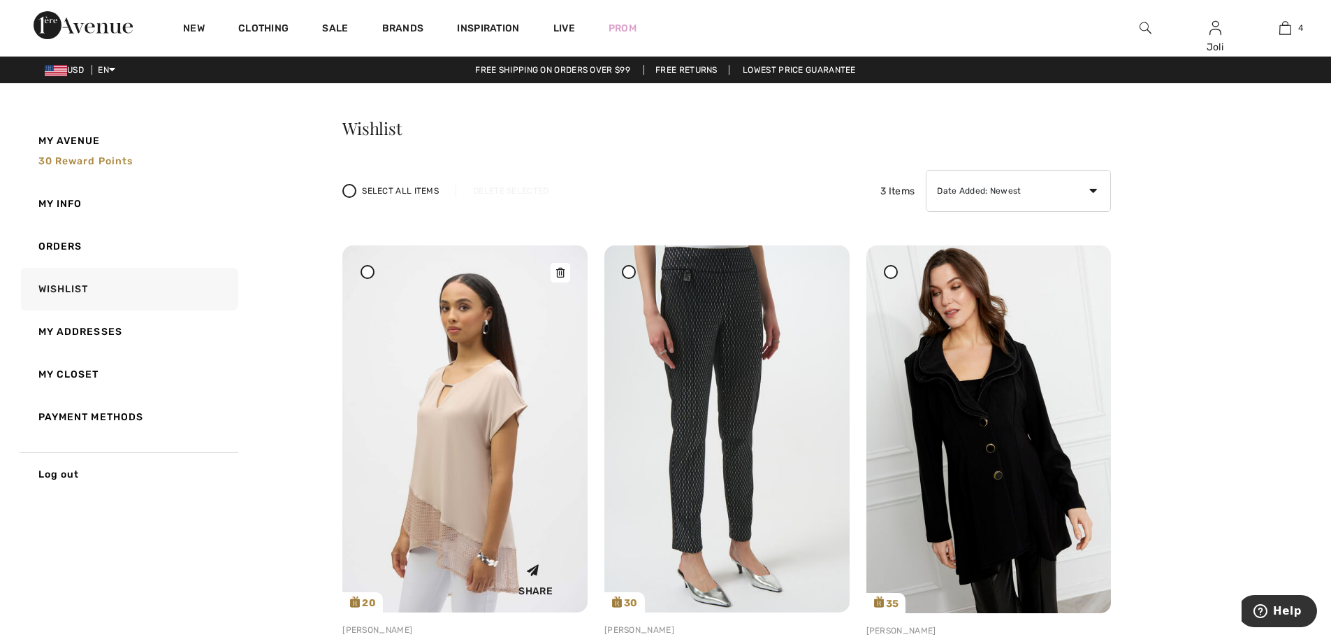
click at [480, 457] on img at bounding box center [464, 428] width 245 height 367
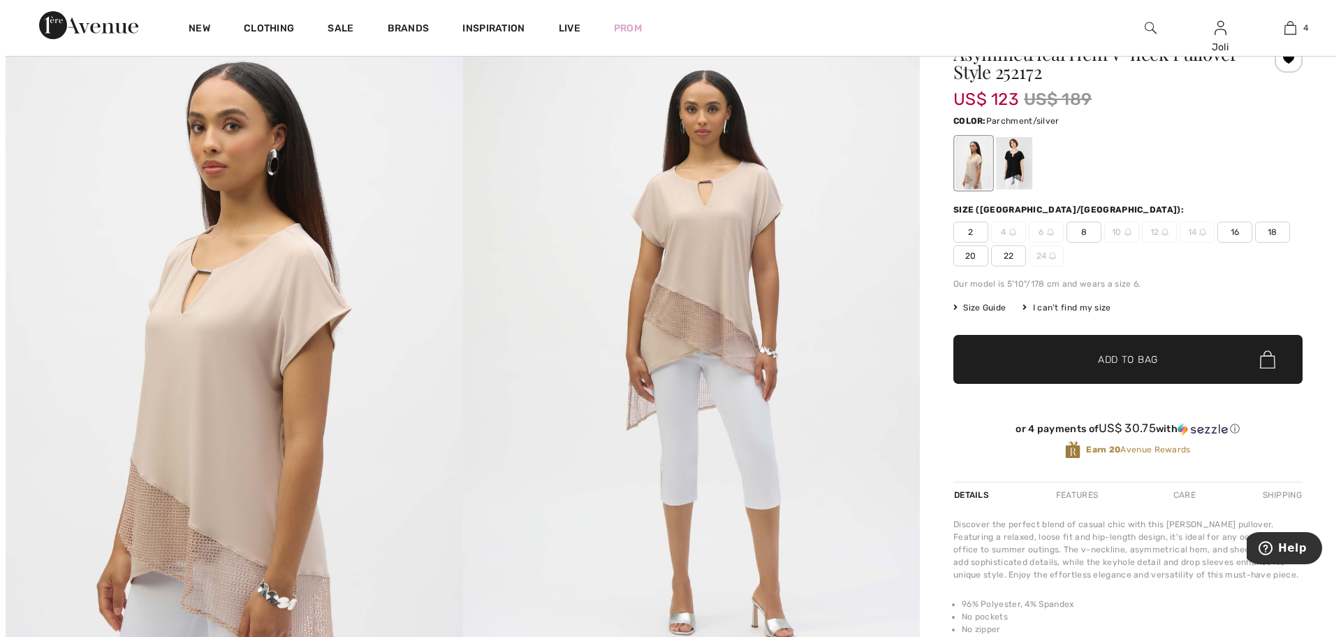
scroll to position [70, 0]
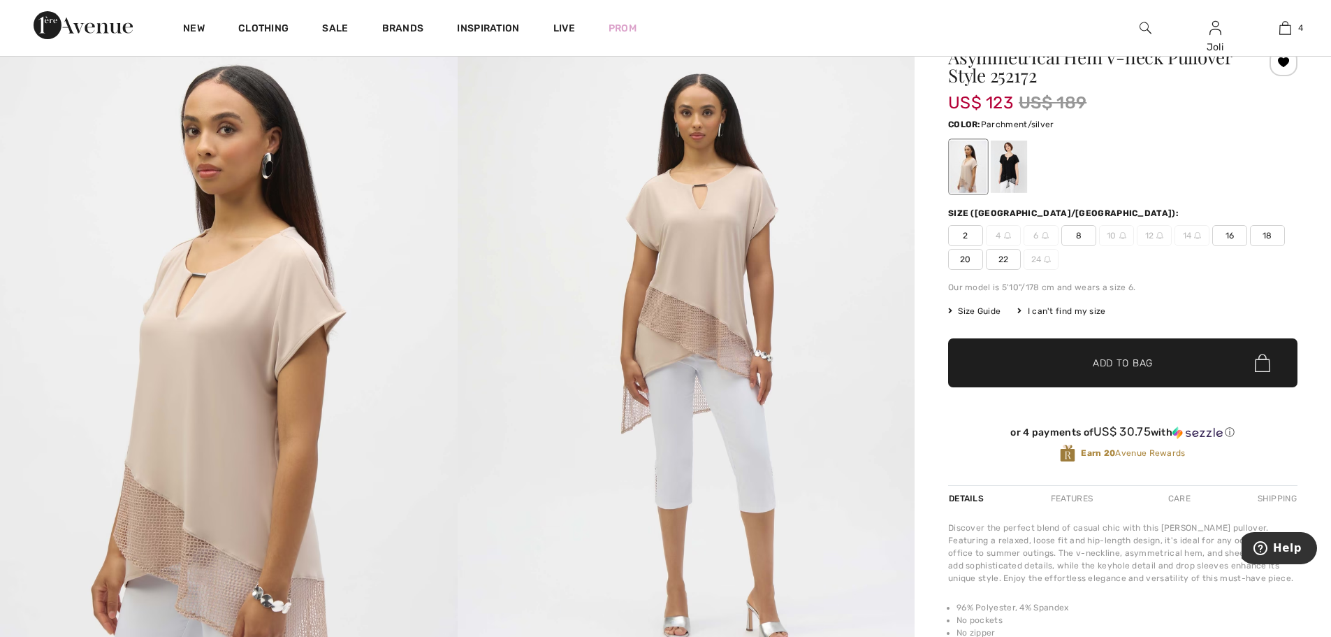
click at [678, 383] on img at bounding box center [687, 355] width 458 height 685
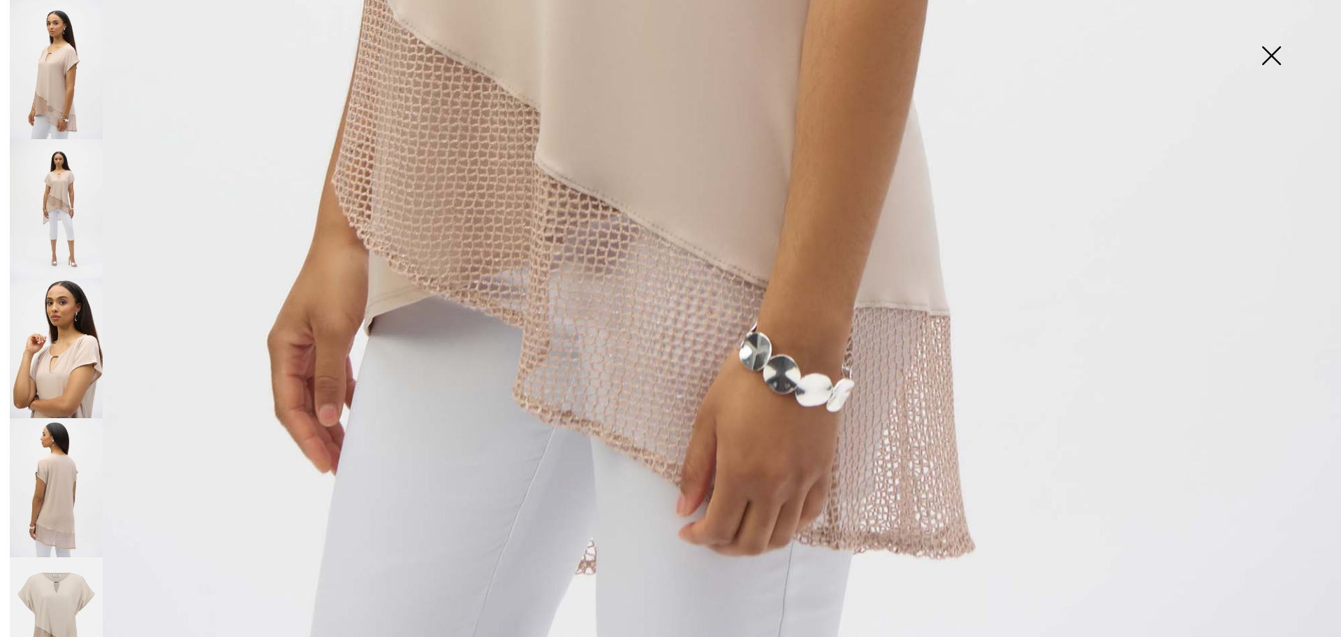
scroll to position [1358, 0]
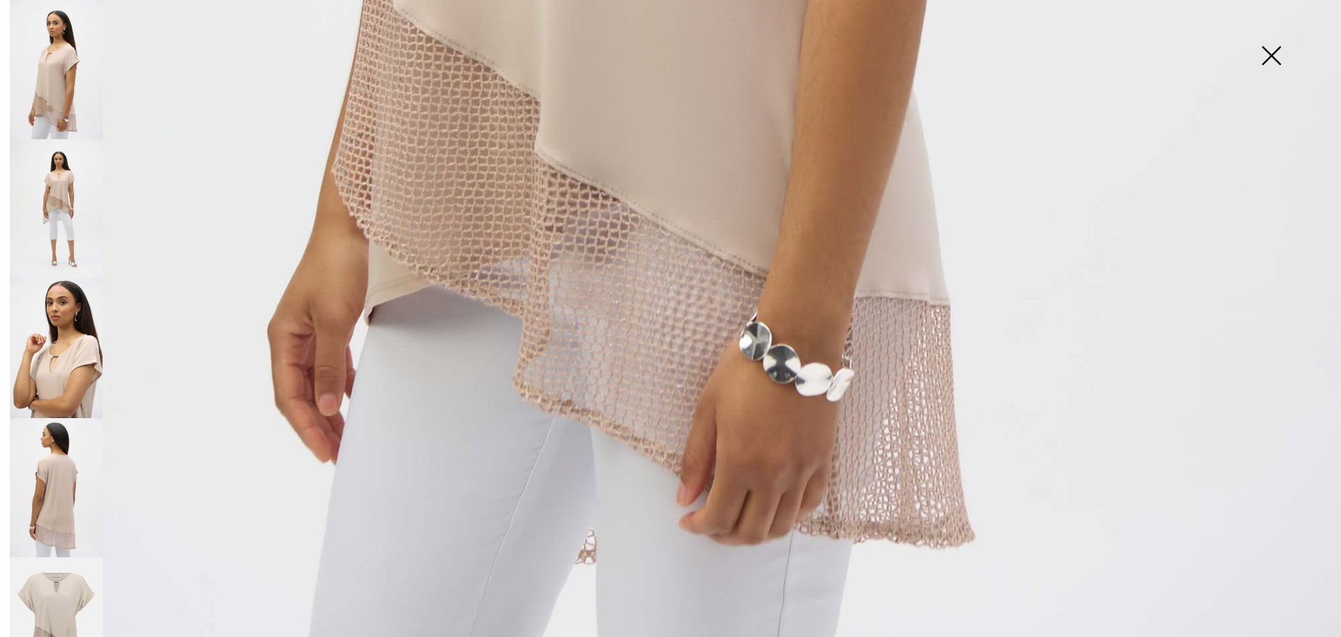
click at [67, 464] on img at bounding box center [56, 487] width 93 height 139
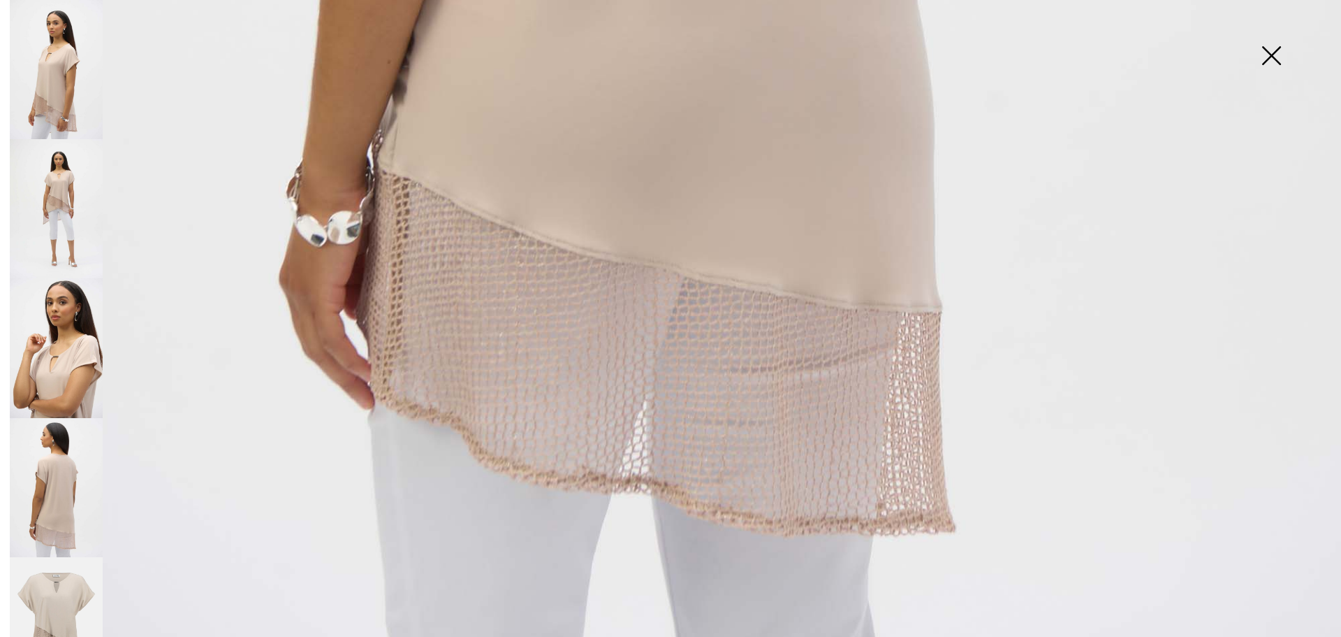
click at [66, 590] on img at bounding box center [56, 627] width 93 height 140
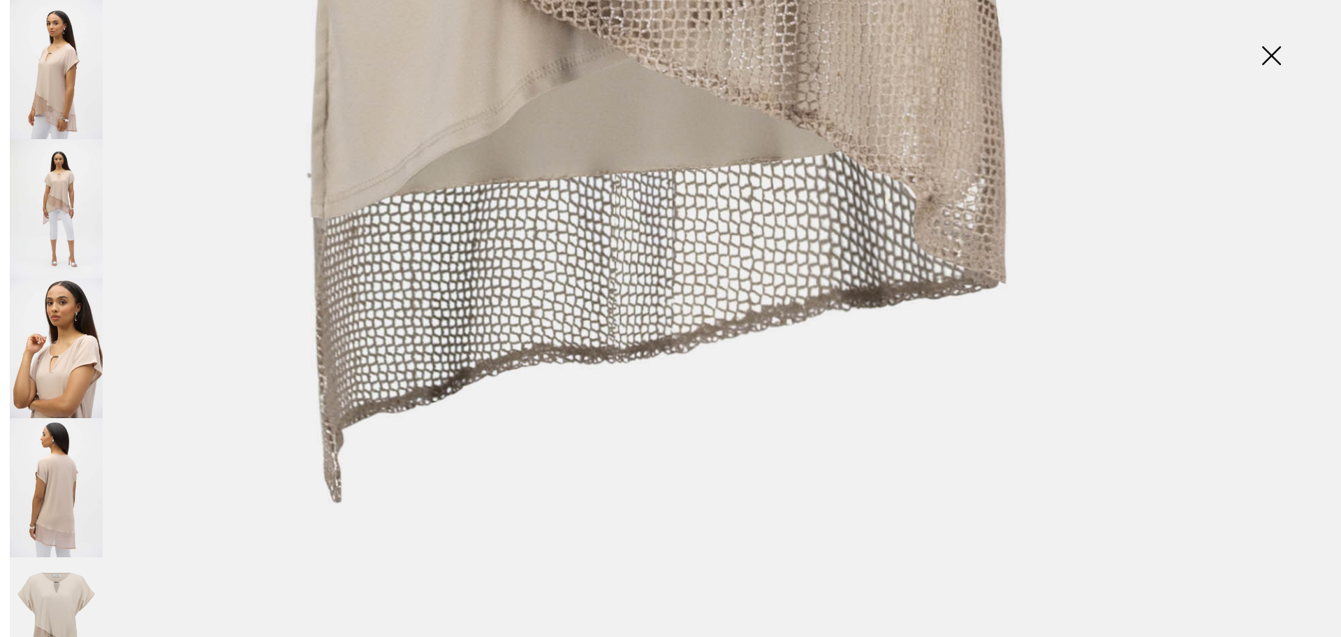
click at [52, 189] on img at bounding box center [56, 208] width 93 height 139
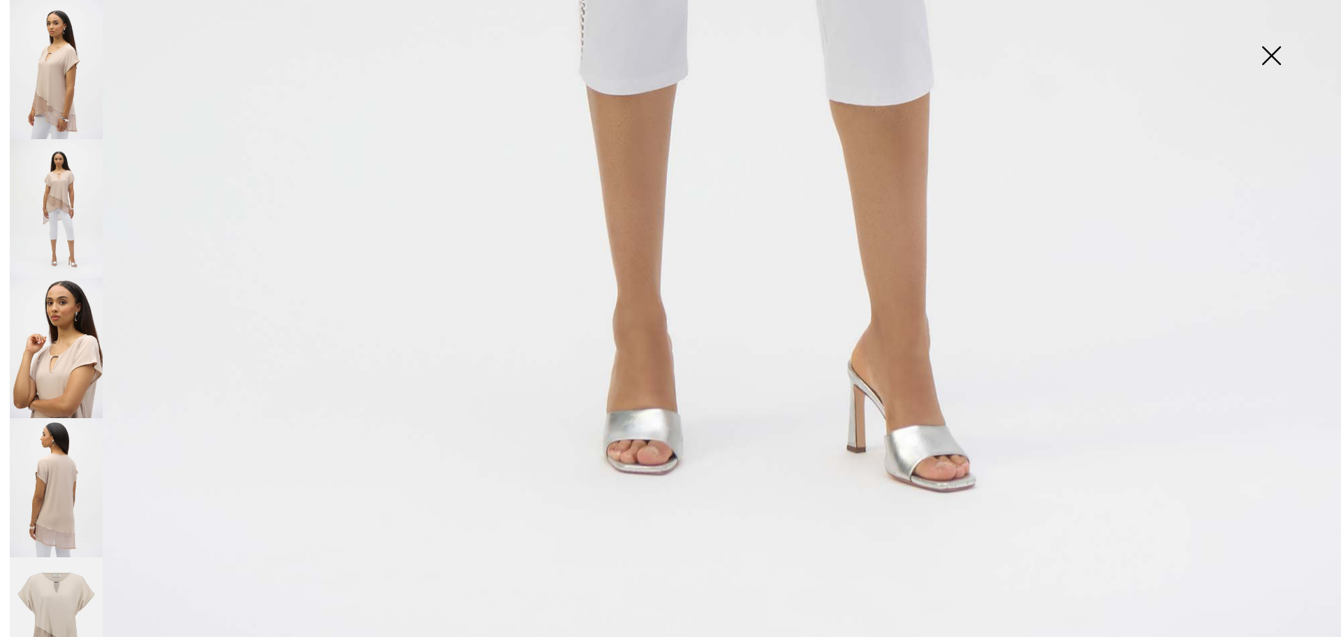
click at [56, 97] on img at bounding box center [56, 69] width 93 height 139
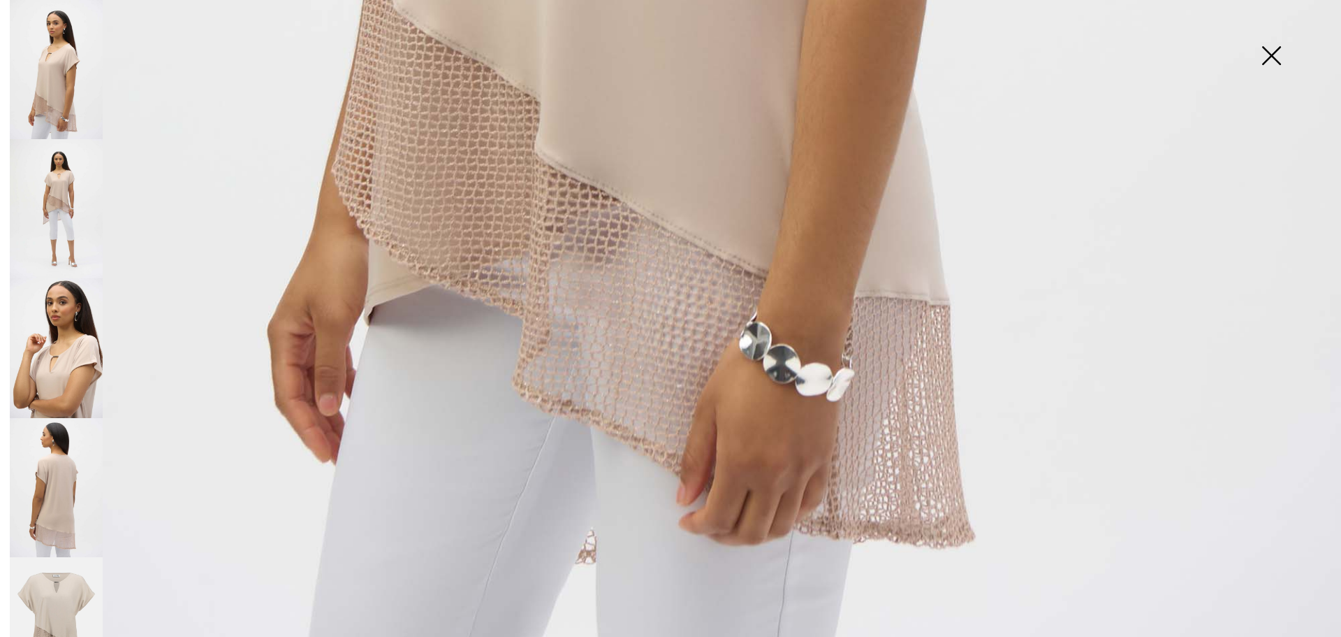
click at [67, 213] on img at bounding box center [56, 208] width 93 height 139
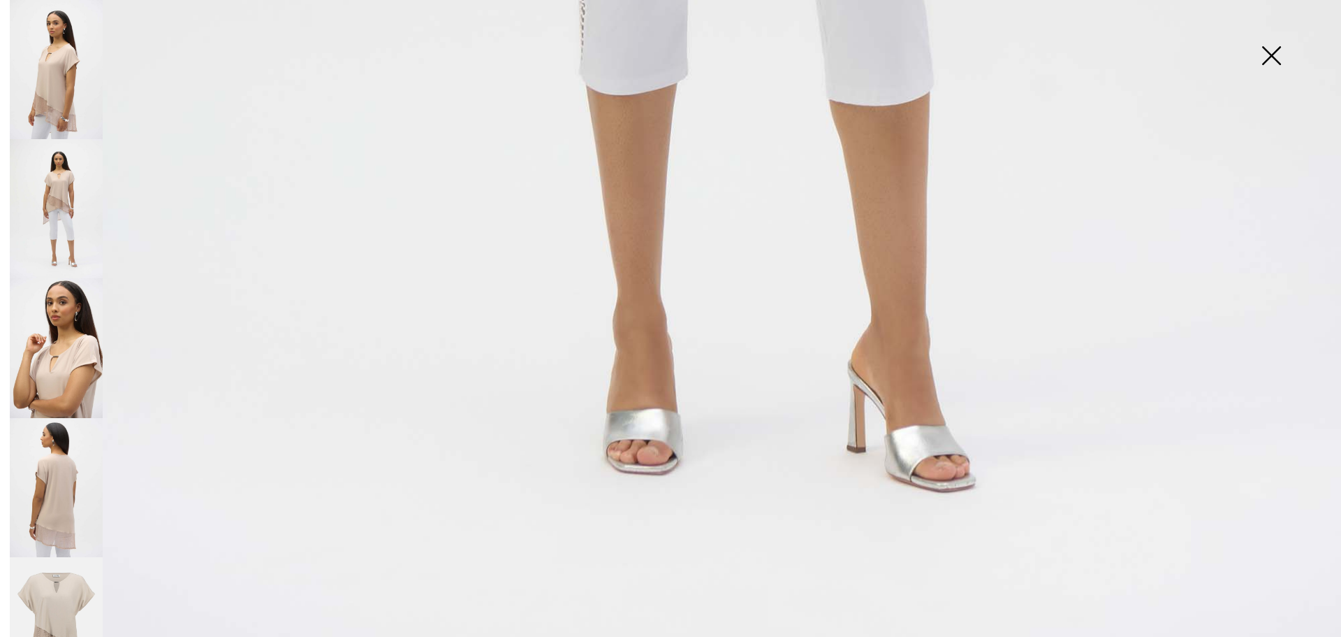
click at [62, 101] on img at bounding box center [56, 69] width 93 height 139
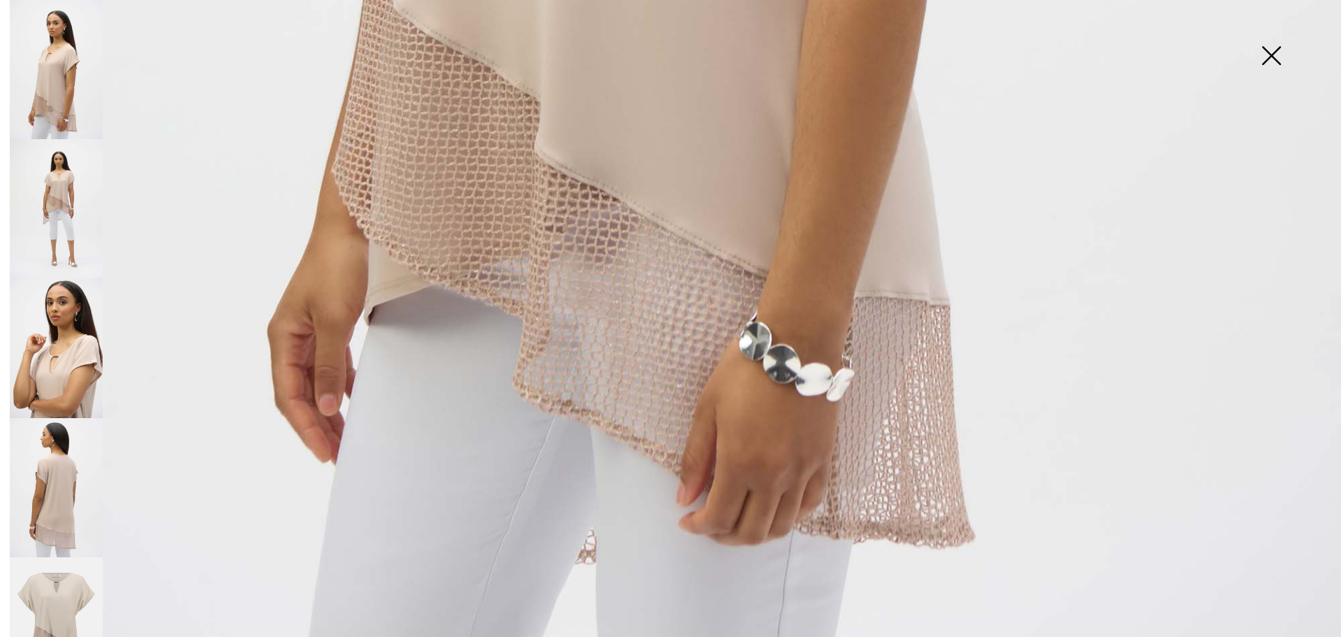
click at [47, 571] on img at bounding box center [56, 627] width 93 height 140
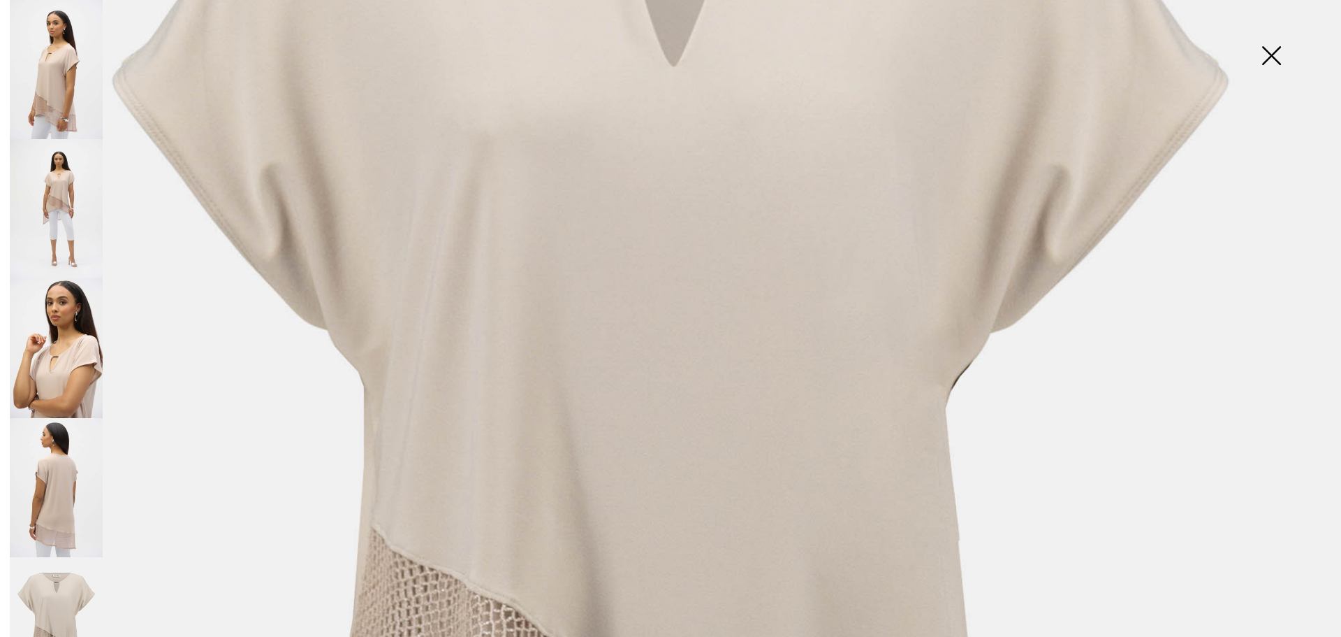
scroll to position [0, 0]
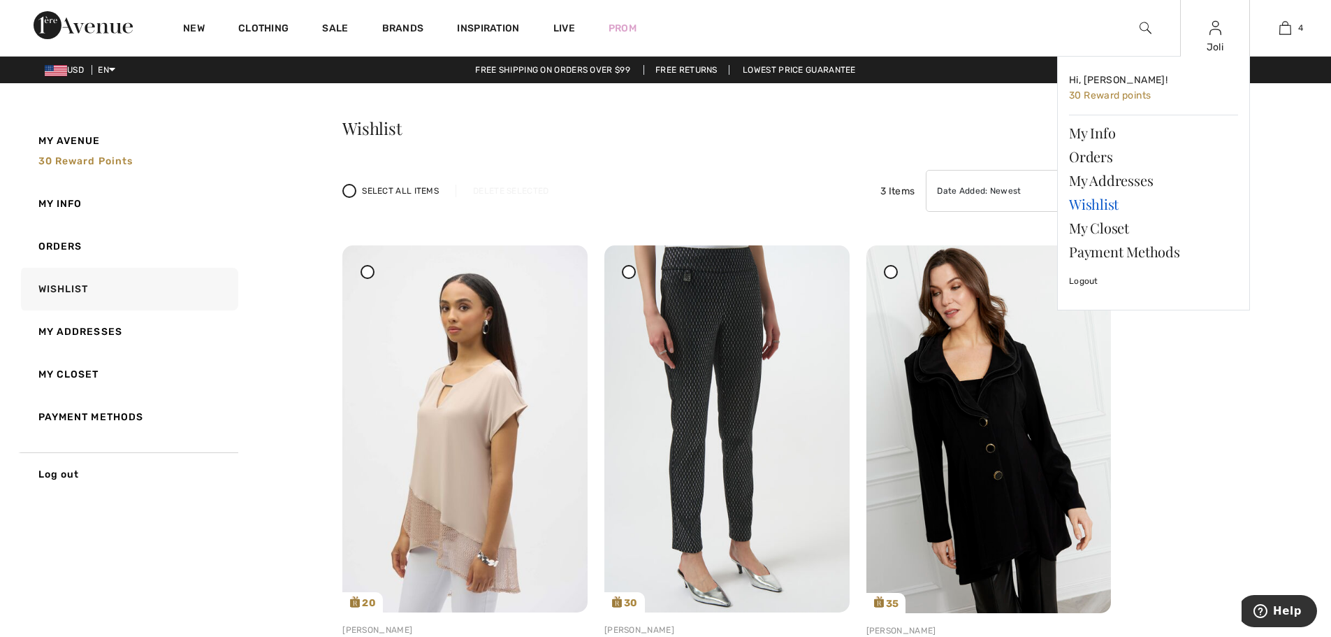
click at [1094, 205] on link "Wishlist" at bounding box center [1153, 204] width 169 height 24
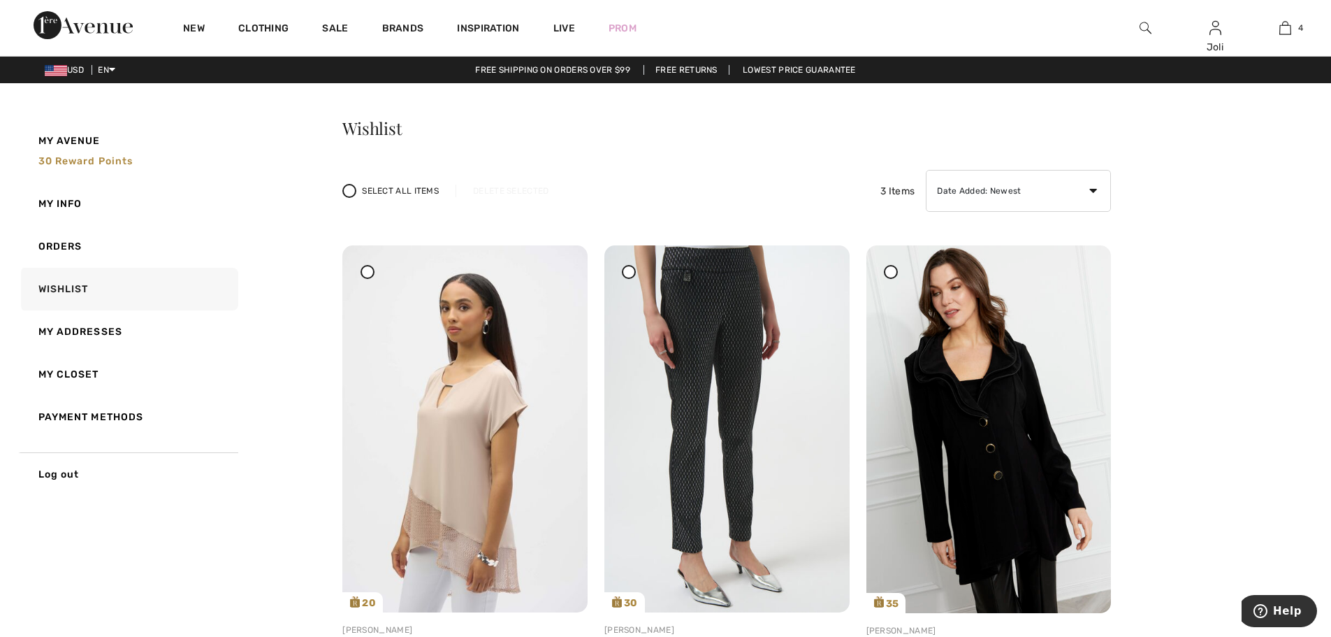
click at [365, 270] on icon at bounding box center [368, 271] width 6 height 6
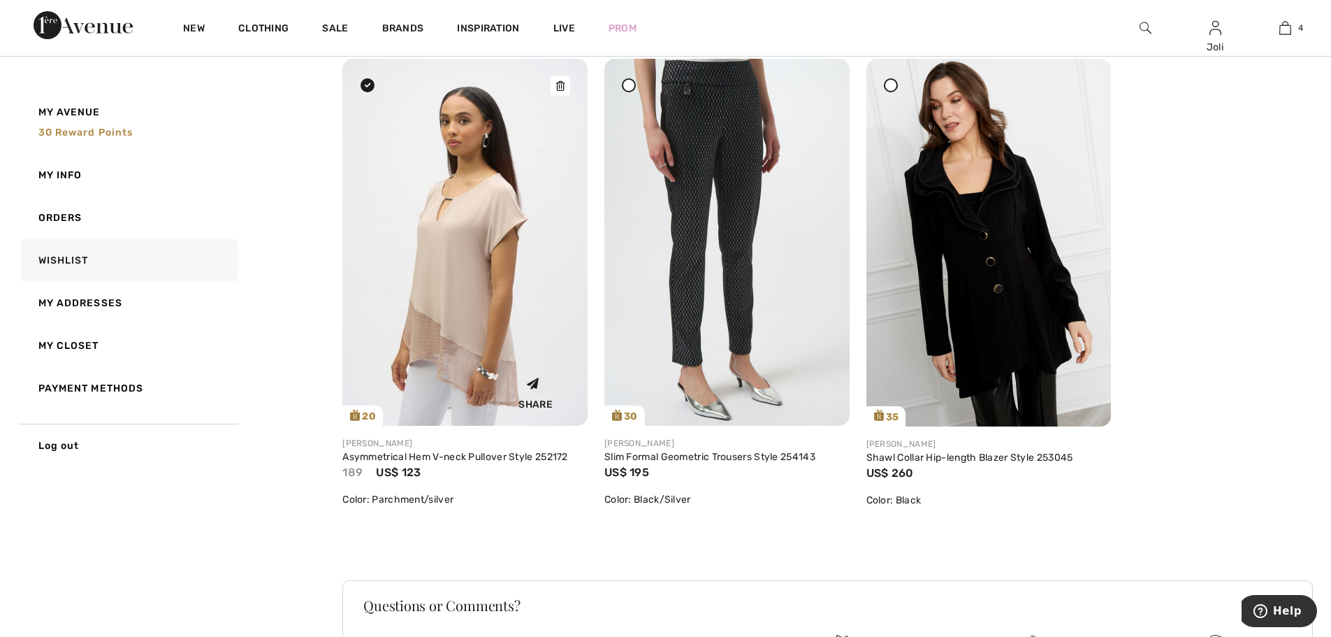
scroll to position [70, 0]
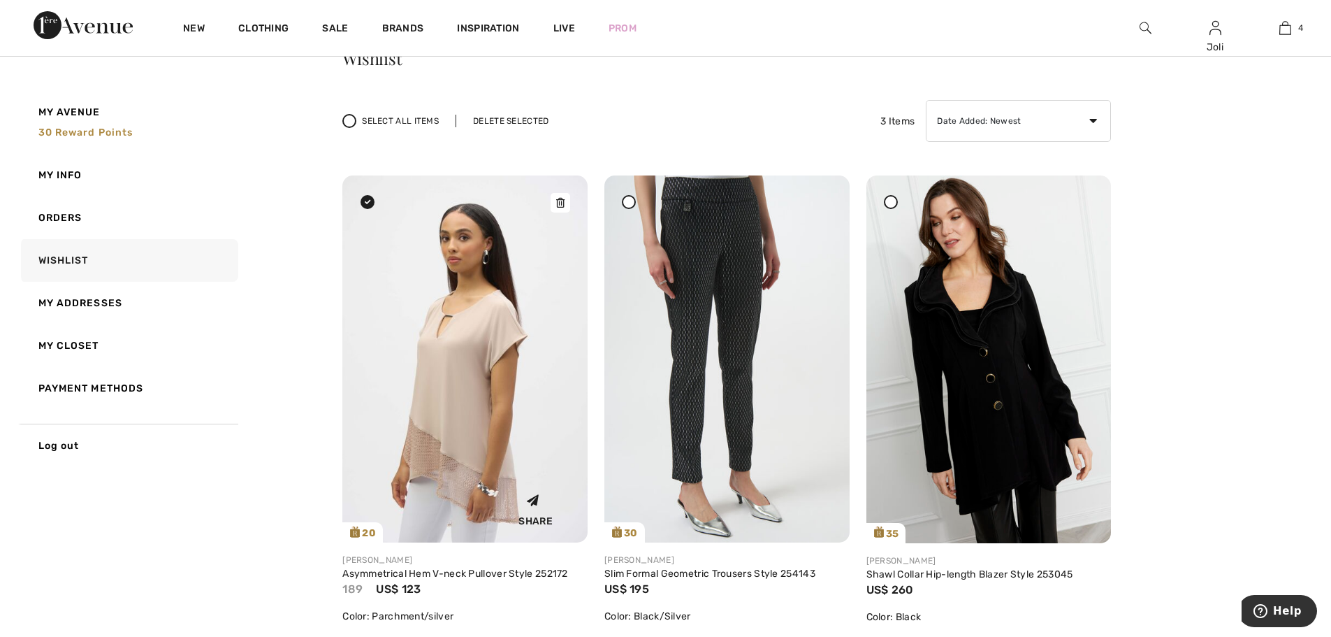
click at [558, 335] on img at bounding box center [464, 358] width 245 height 367
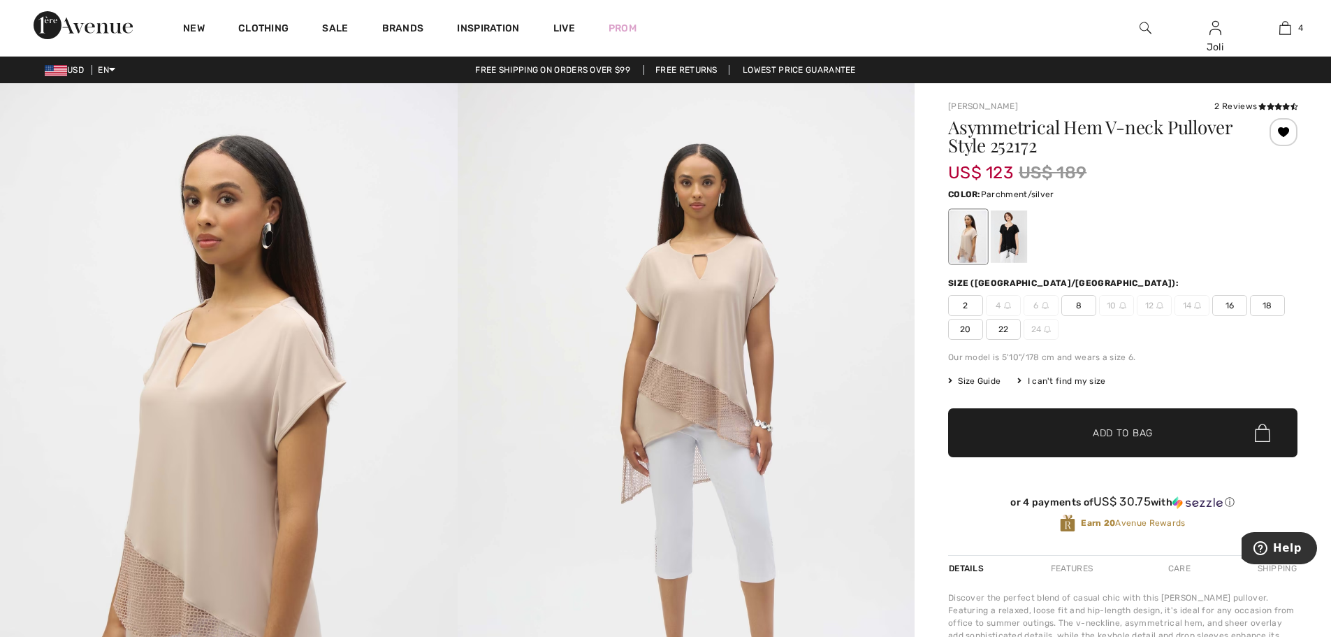
drag, startPoint x: 1232, startPoint y: 298, endPoint x: 1154, endPoint y: 416, distance: 141.5
click at [1232, 299] on span "16" at bounding box center [1229, 305] width 35 height 21
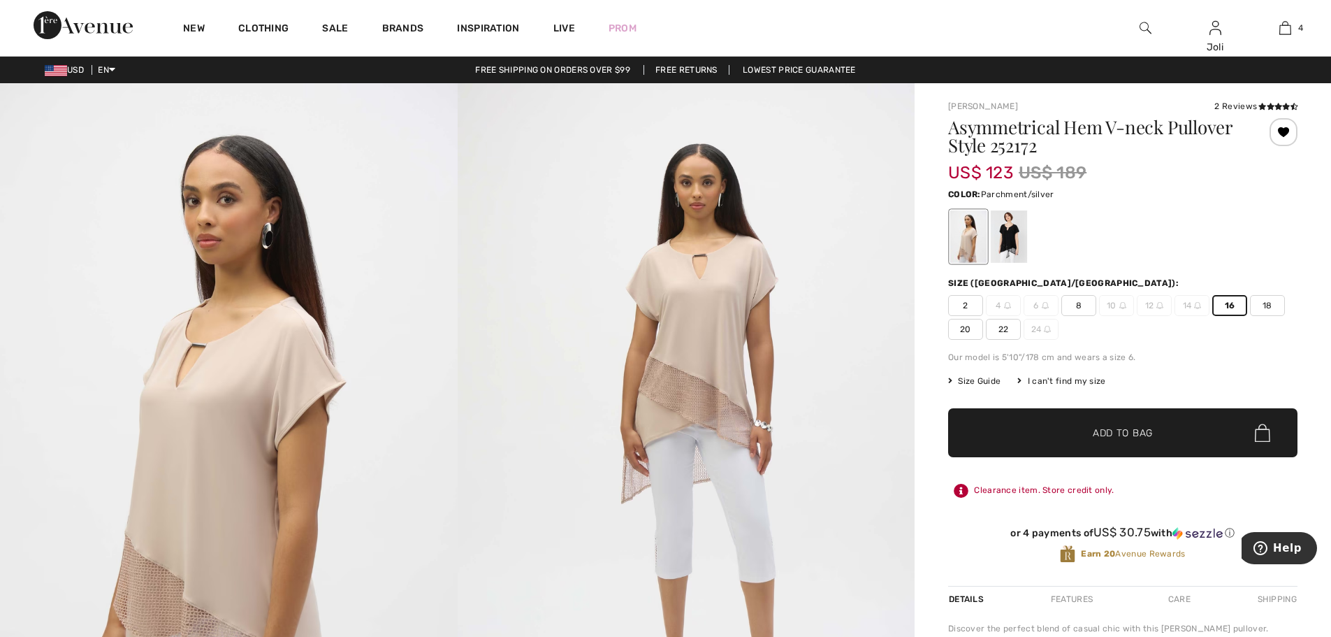
click at [1128, 436] on span "Add to Bag" at bounding box center [1123, 433] width 60 height 15
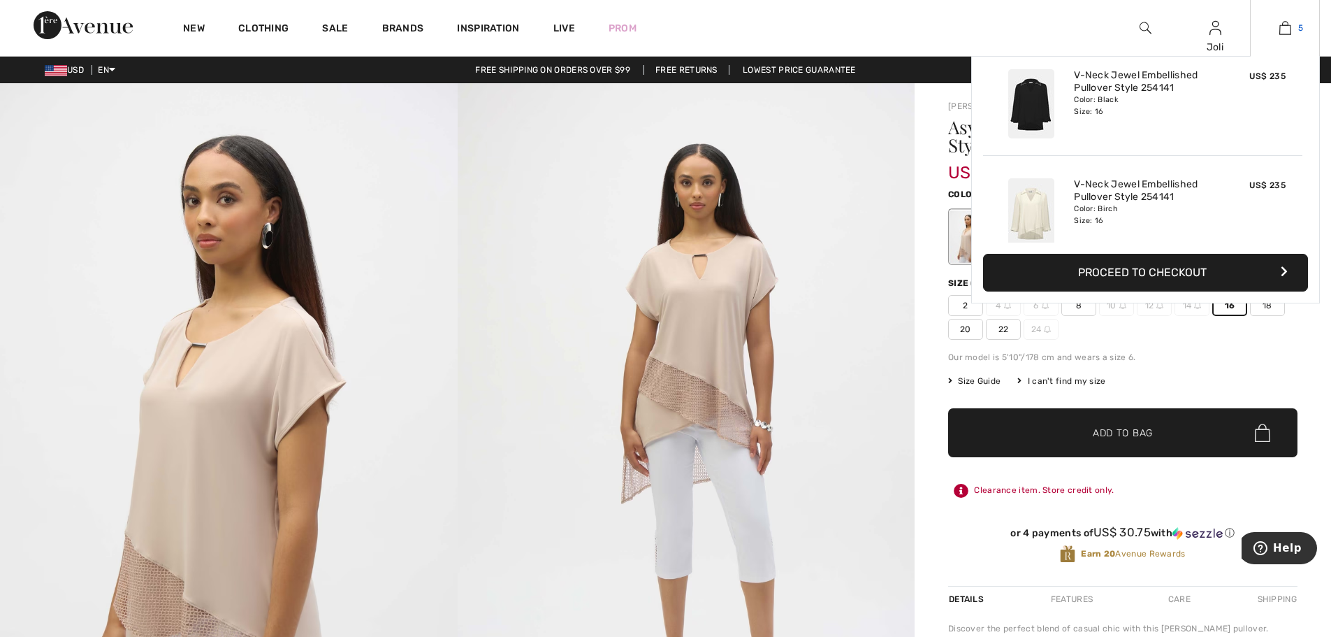
drag, startPoint x: 1281, startPoint y: 31, endPoint x: 1209, endPoint y: 111, distance: 107.8
click at [1281, 31] on img at bounding box center [1285, 28] width 12 height 17
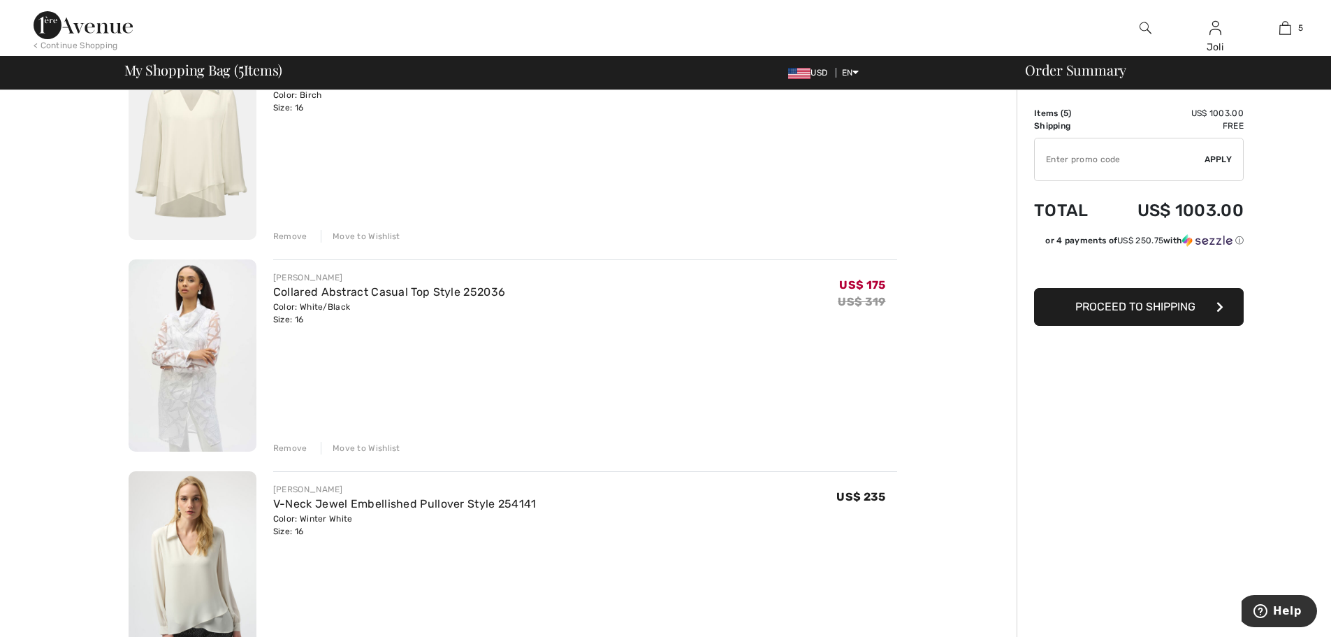
scroll to position [419, 0]
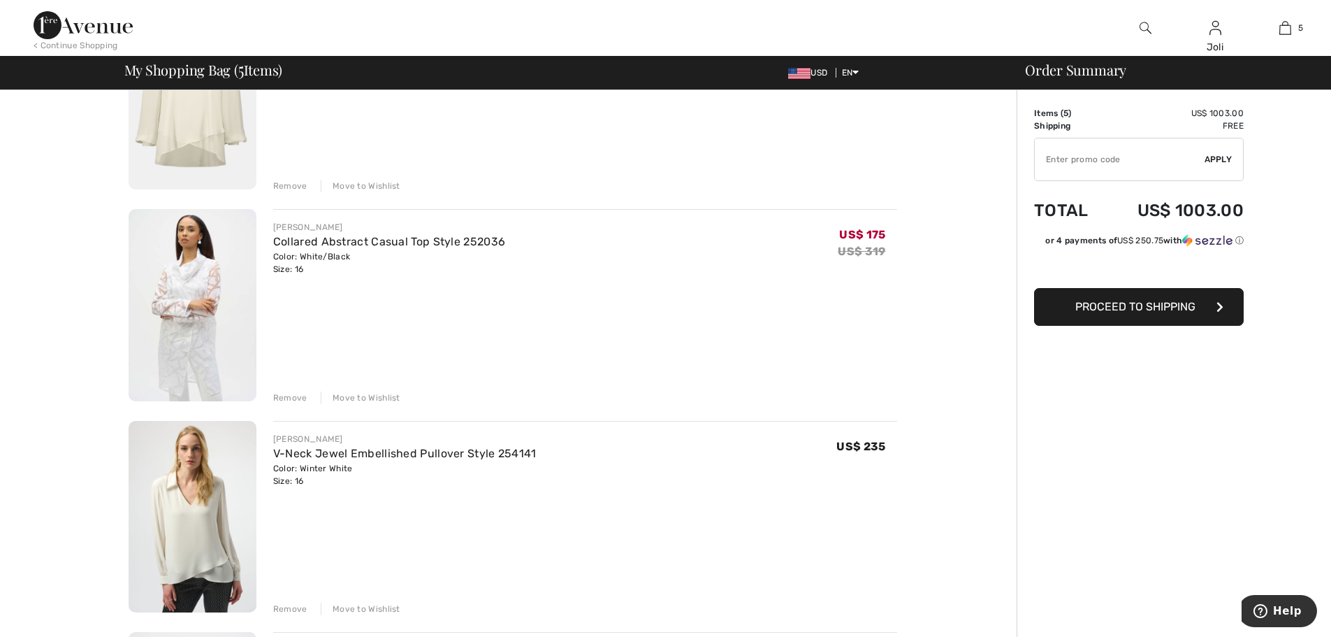
click at [360, 397] on div "Move to Wishlist" at bounding box center [361, 397] width 80 height 13
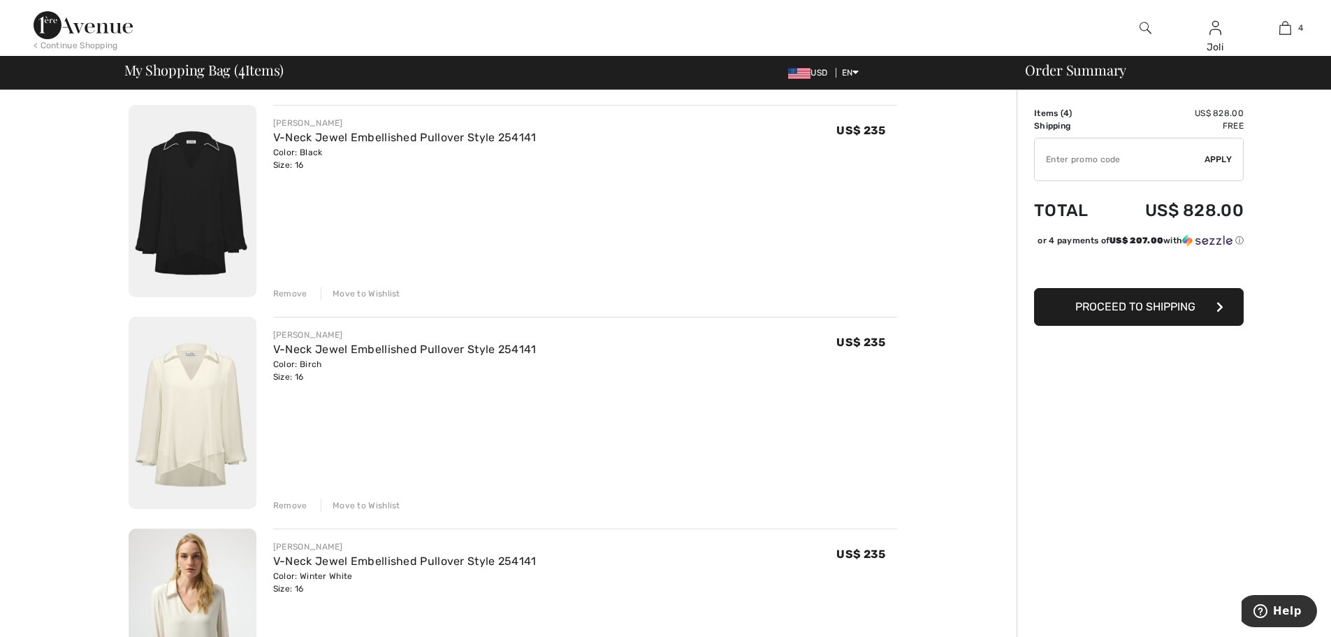
scroll to position [70, 0]
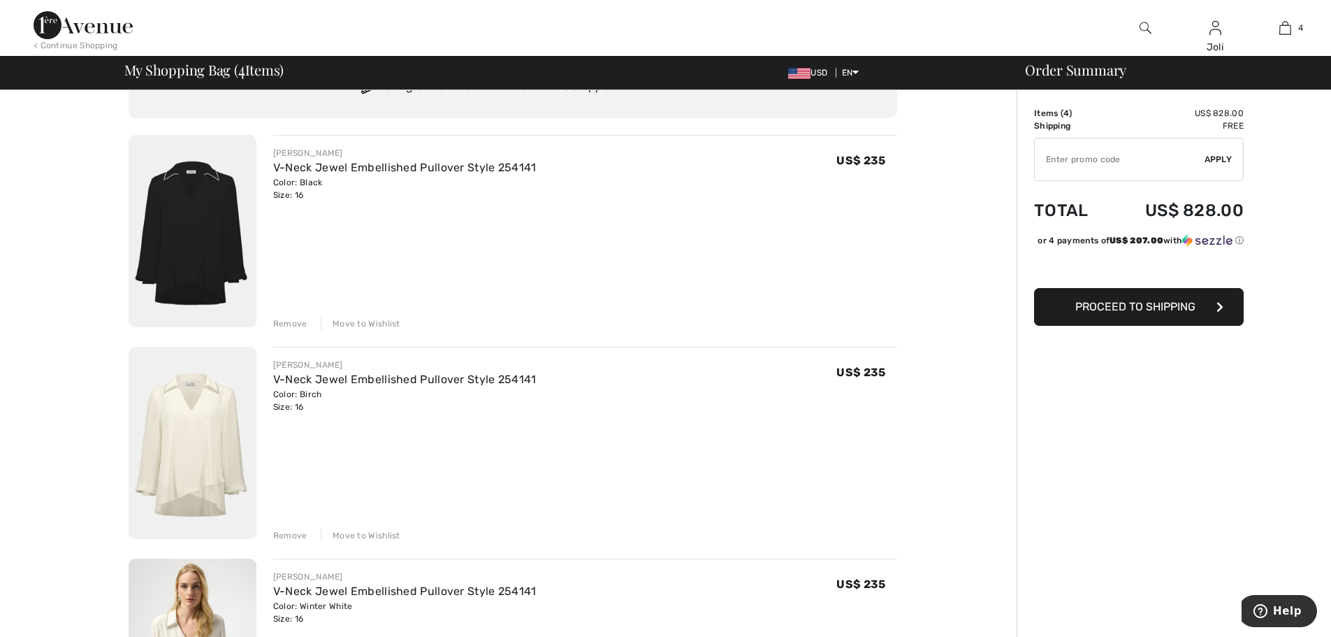
click at [1138, 25] on div at bounding box center [1145, 28] width 70 height 56
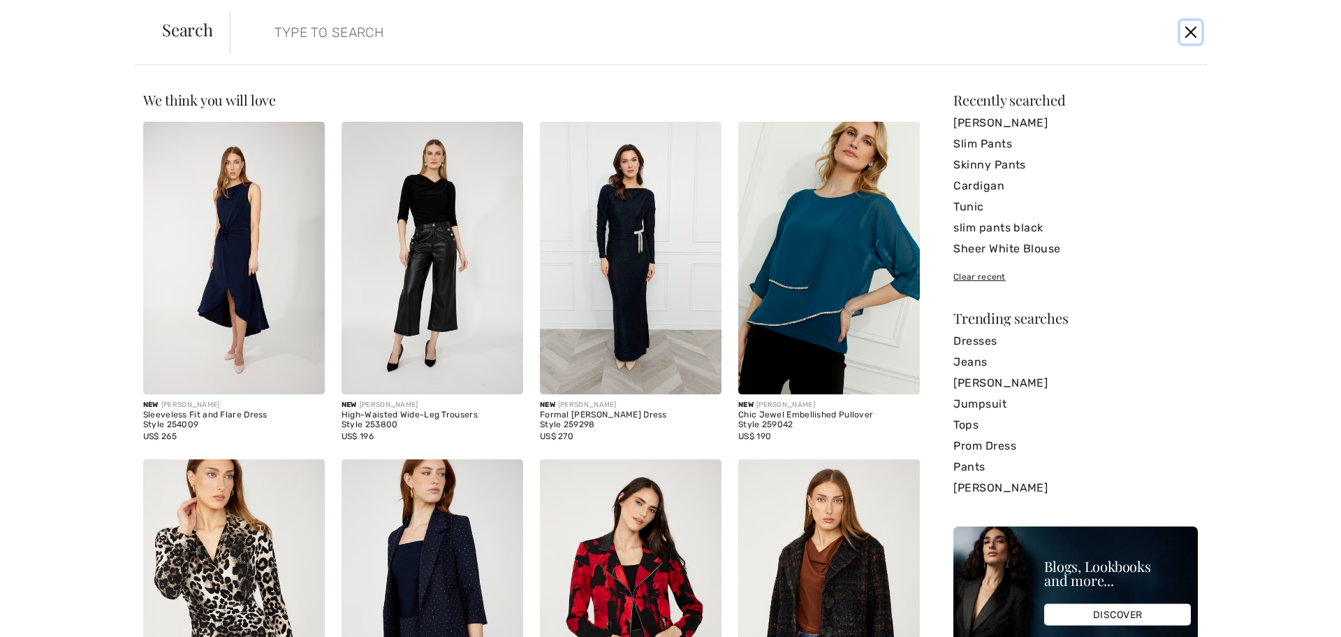
click at [1189, 31] on button "Close" at bounding box center [1191, 32] width 21 height 22
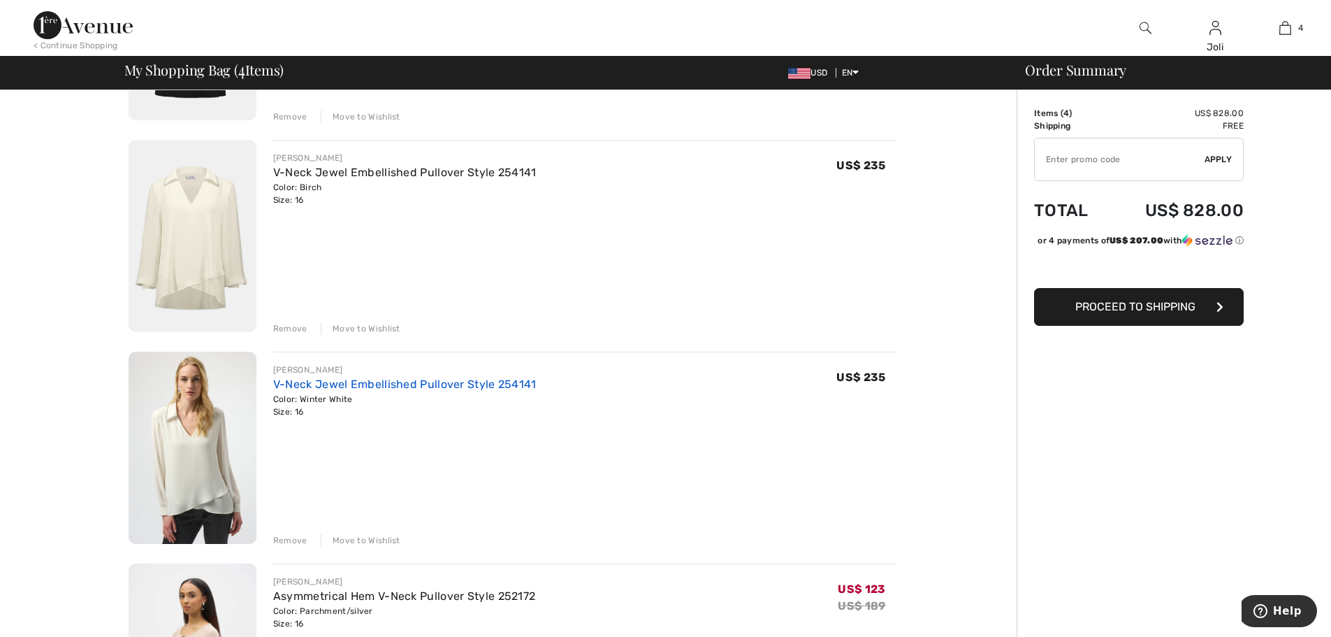
scroll to position [210, 0]
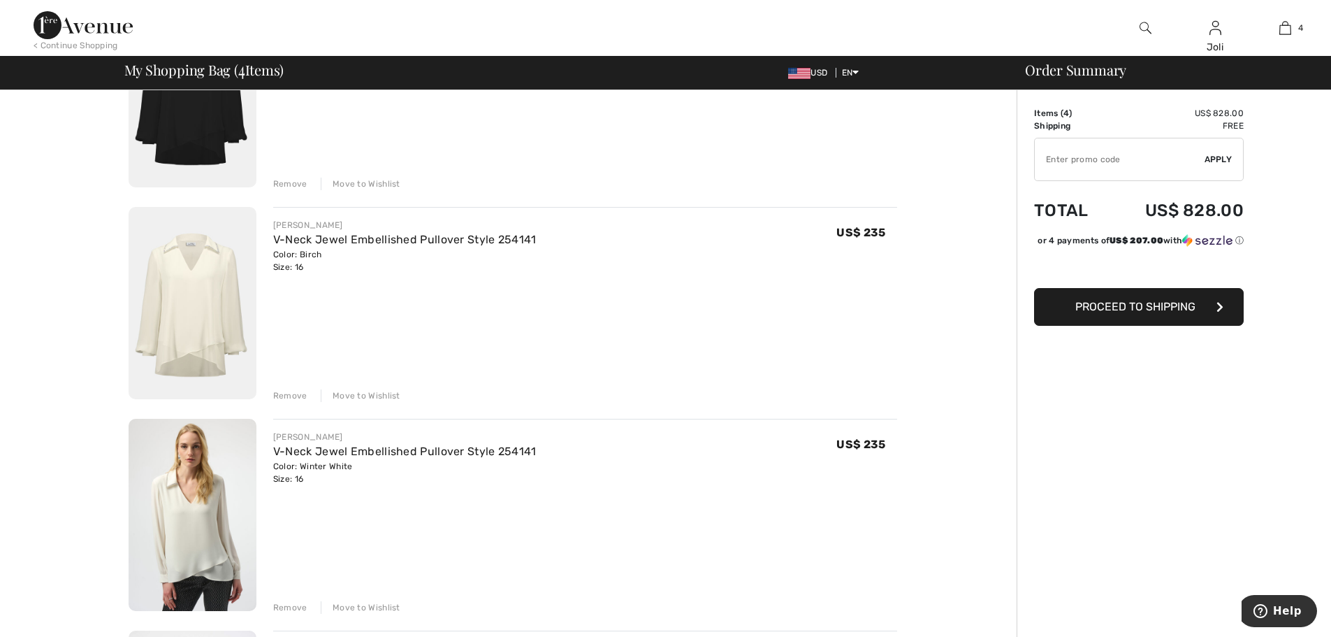
click at [369, 394] on div "Move to Wishlist" at bounding box center [361, 395] width 80 height 13
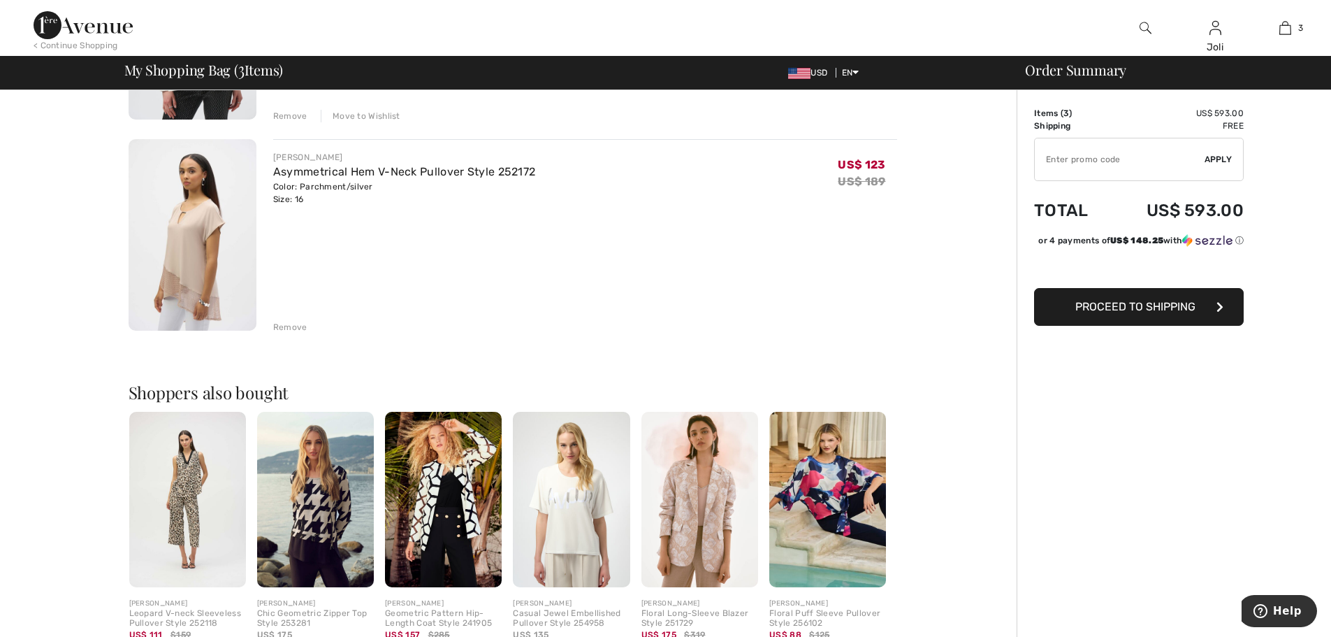
scroll to position [0, 0]
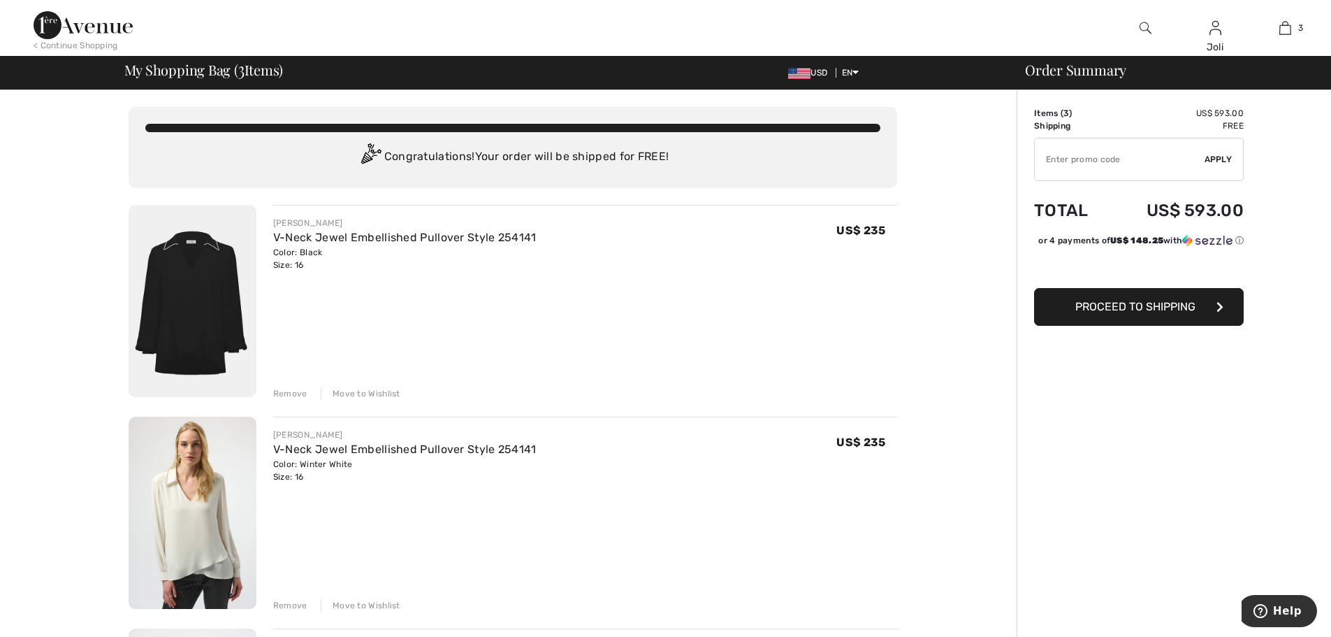
click at [1126, 159] on input "TEXT" at bounding box center [1120, 159] width 170 height 42
type input "NEW15"
click at [1219, 159] on span "Apply" at bounding box center [1219, 159] width 28 height 13
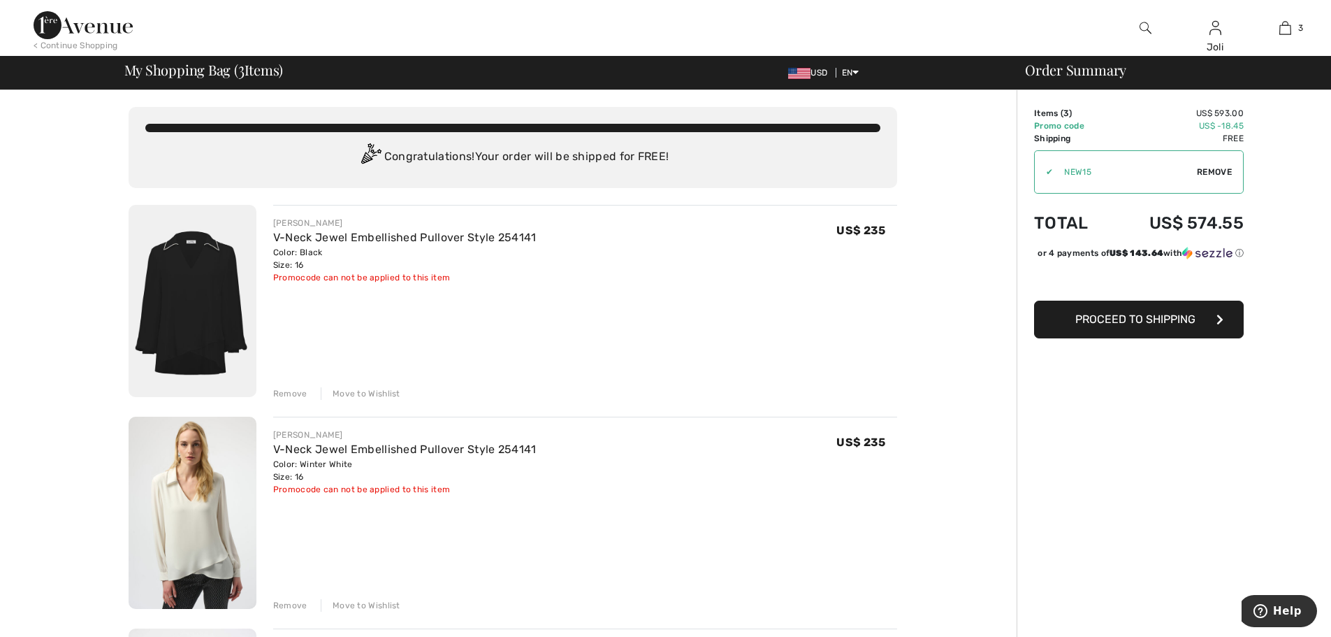
click at [1115, 326] on span "Proceed to Shipping" at bounding box center [1135, 318] width 120 height 13
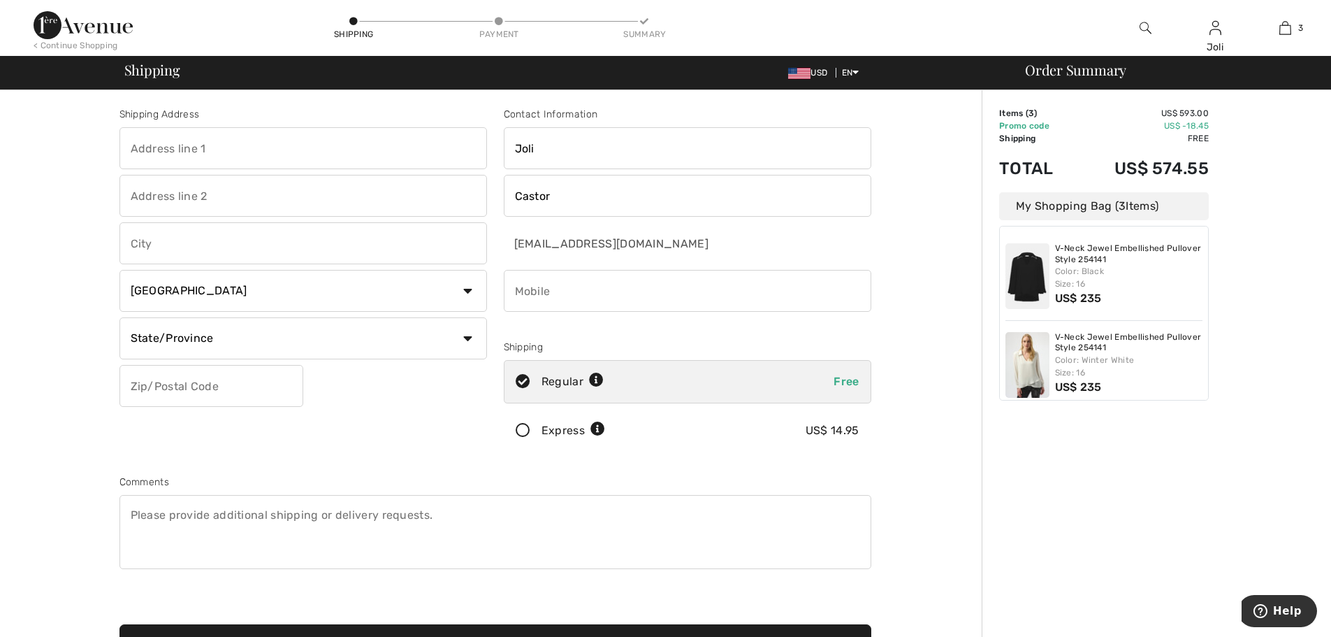
click at [257, 146] on input "text" at bounding box center [303, 148] width 368 height 42
type input "36 Cork Tree"
type input "[GEOGRAPHIC_DATA]"
select select "US"
select select "CA"
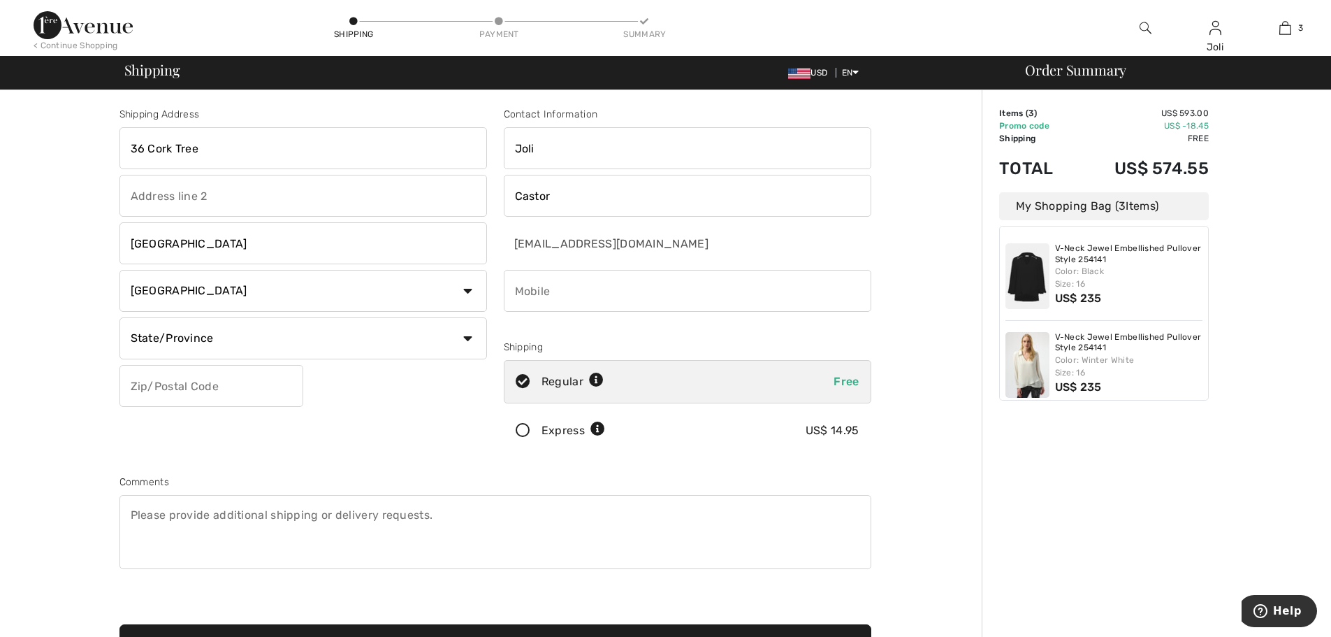
type input "92270"
type input "3038854201"
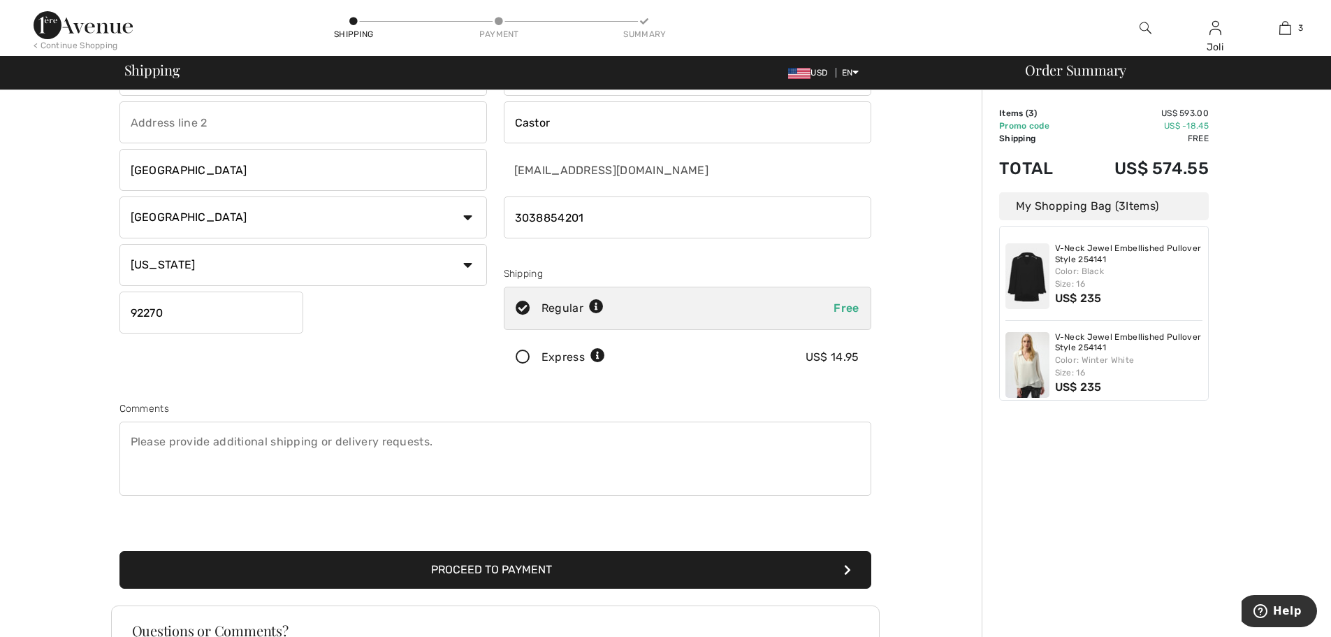
scroll to position [261, 0]
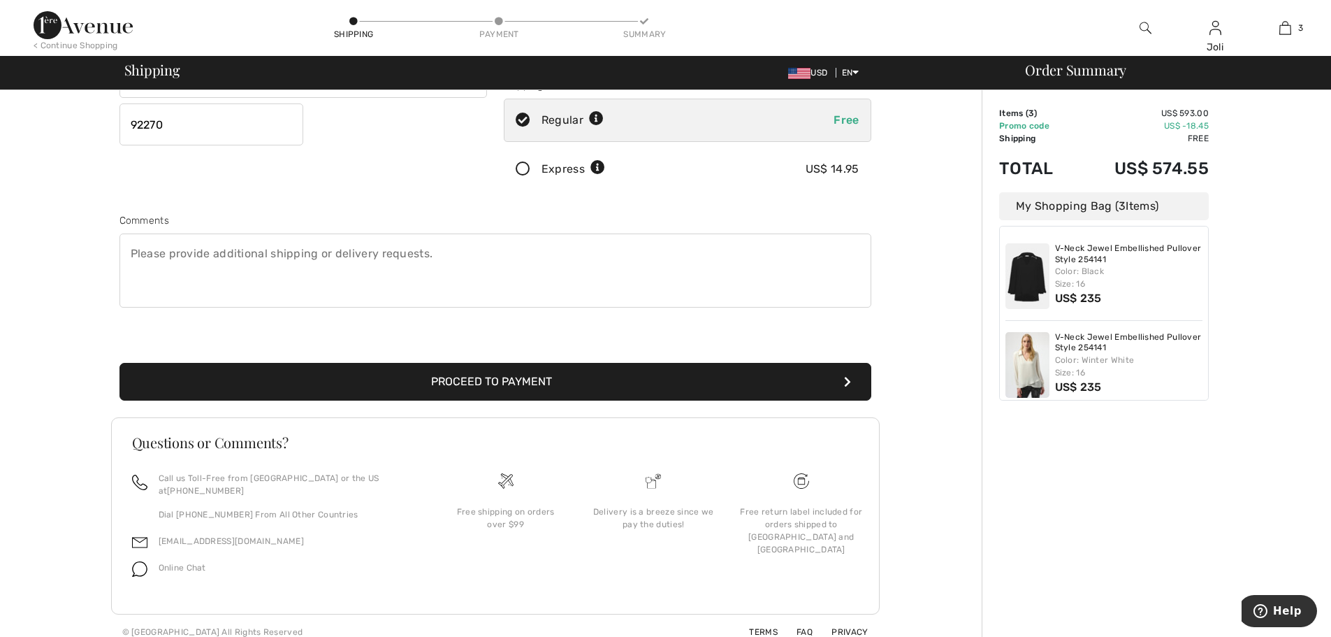
drag, startPoint x: 309, startPoint y: 380, endPoint x: 320, endPoint y: 379, distance: 11.3
click at [310, 380] on button "Proceed to Payment" at bounding box center [495, 382] width 752 height 38
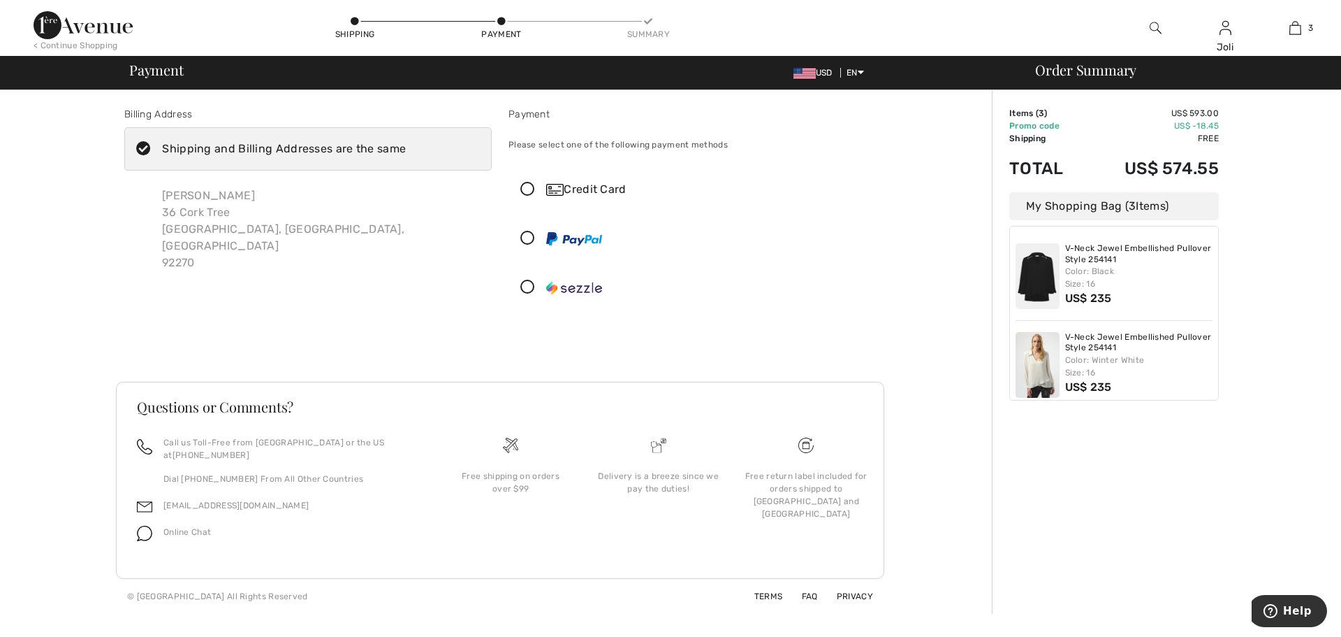
click at [525, 187] on icon at bounding box center [527, 189] width 37 height 15
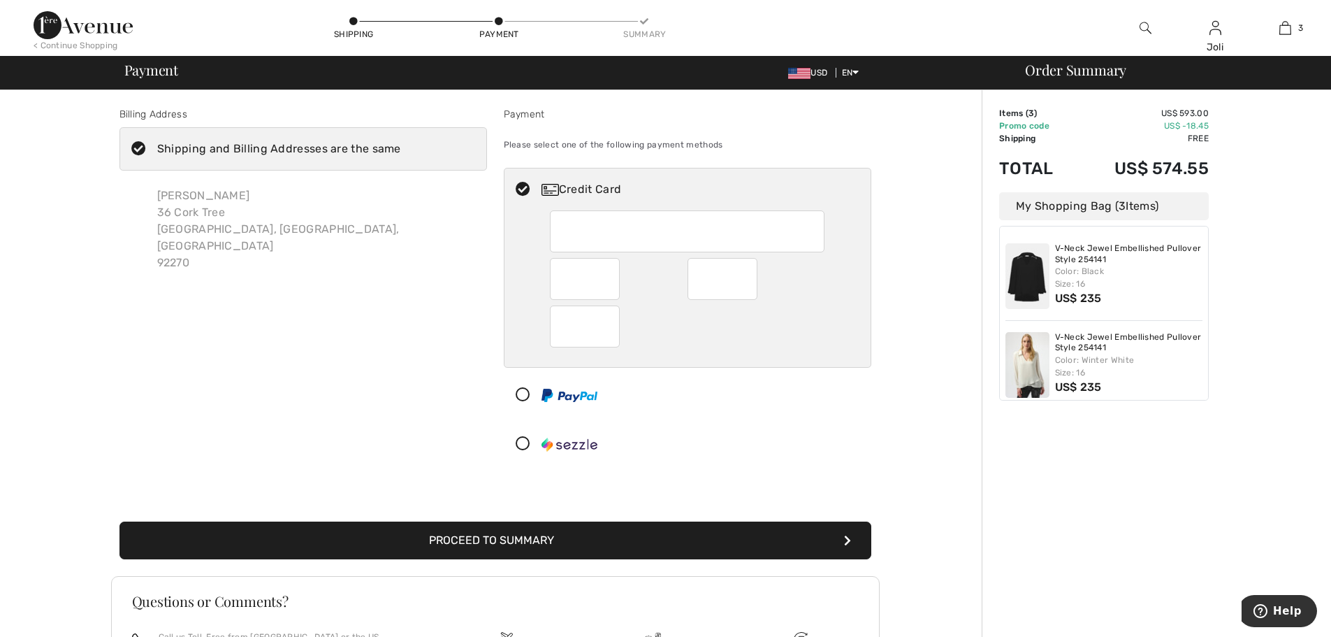
click at [574, 534] on button "Proceed to Summary" at bounding box center [495, 540] width 752 height 38
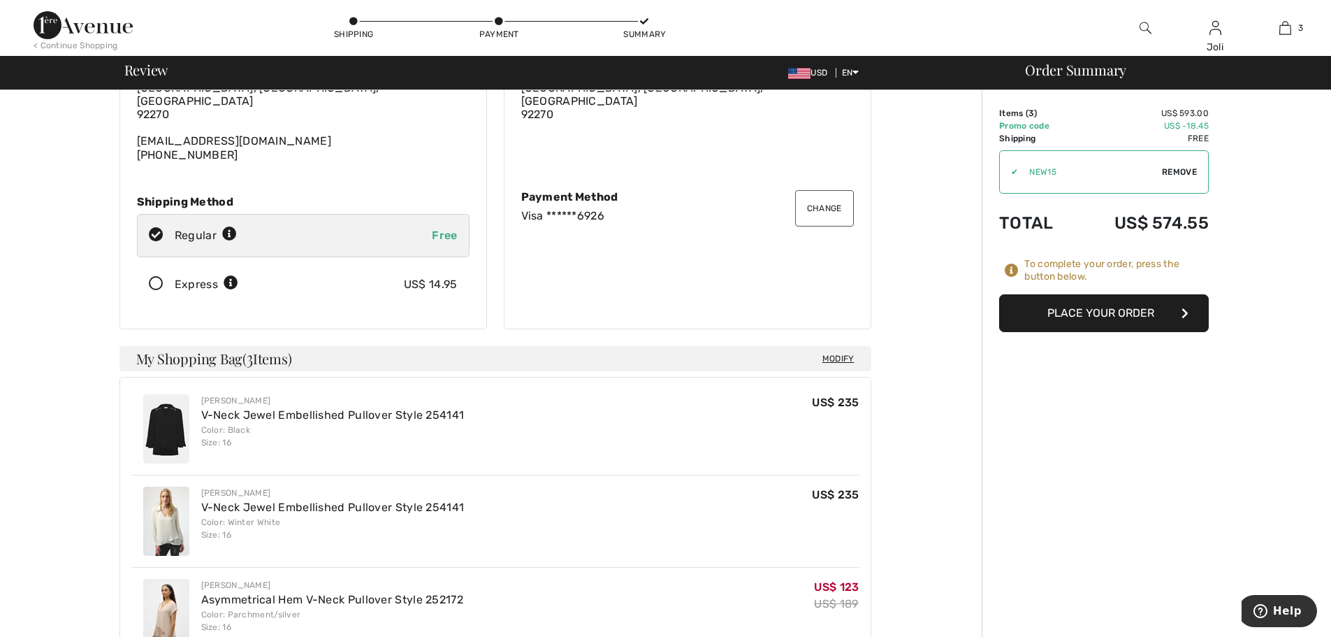
scroll to position [210, 0]
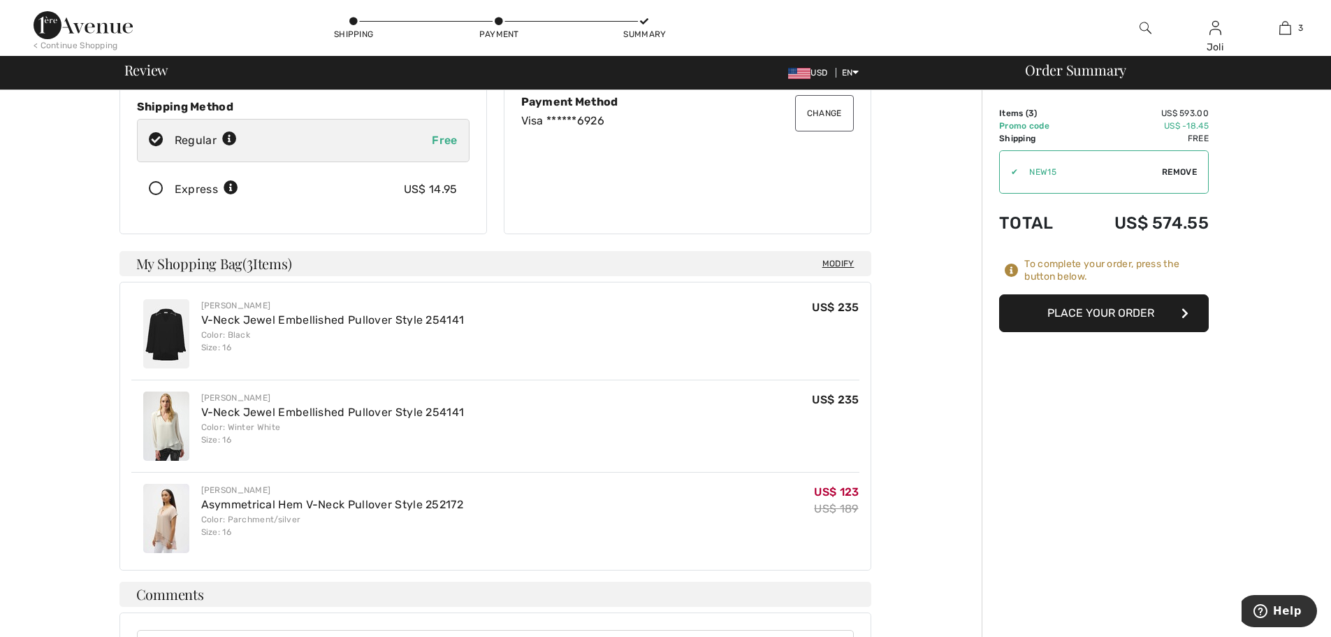
click at [1066, 312] on button "Place Your Order" at bounding box center [1104, 313] width 210 height 38
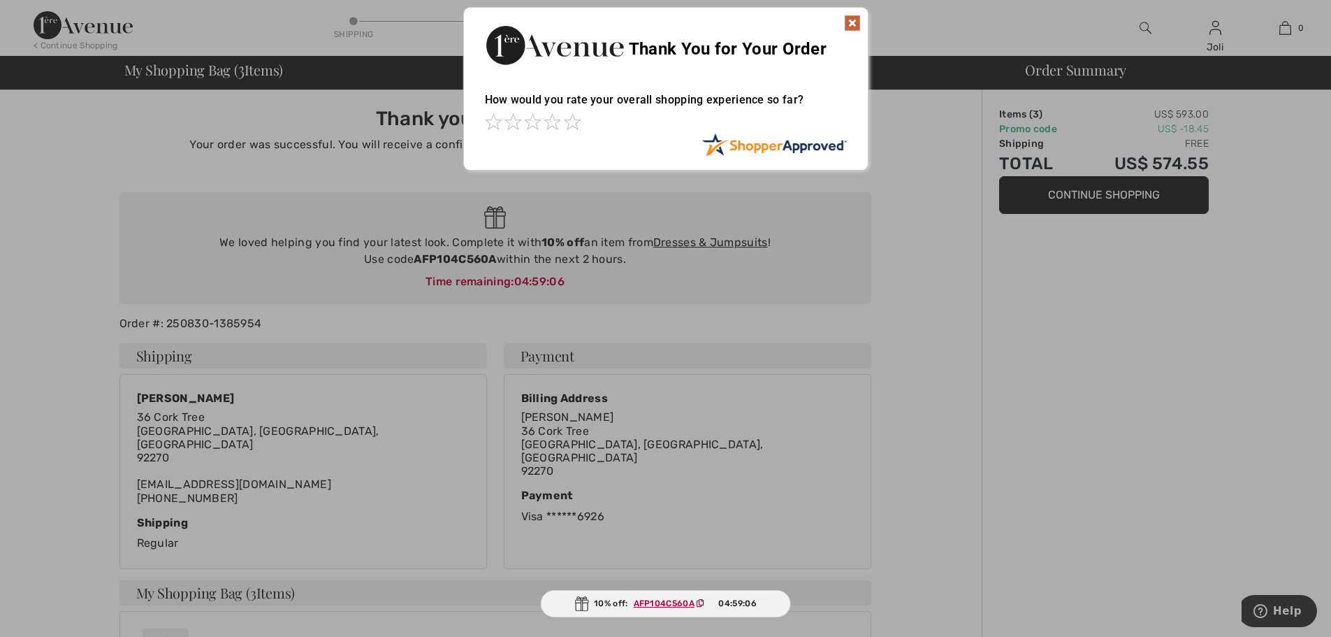
click at [852, 22] on img at bounding box center [852, 23] width 17 height 17
